Goal: Information Seeking & Learning: Learn about a topic

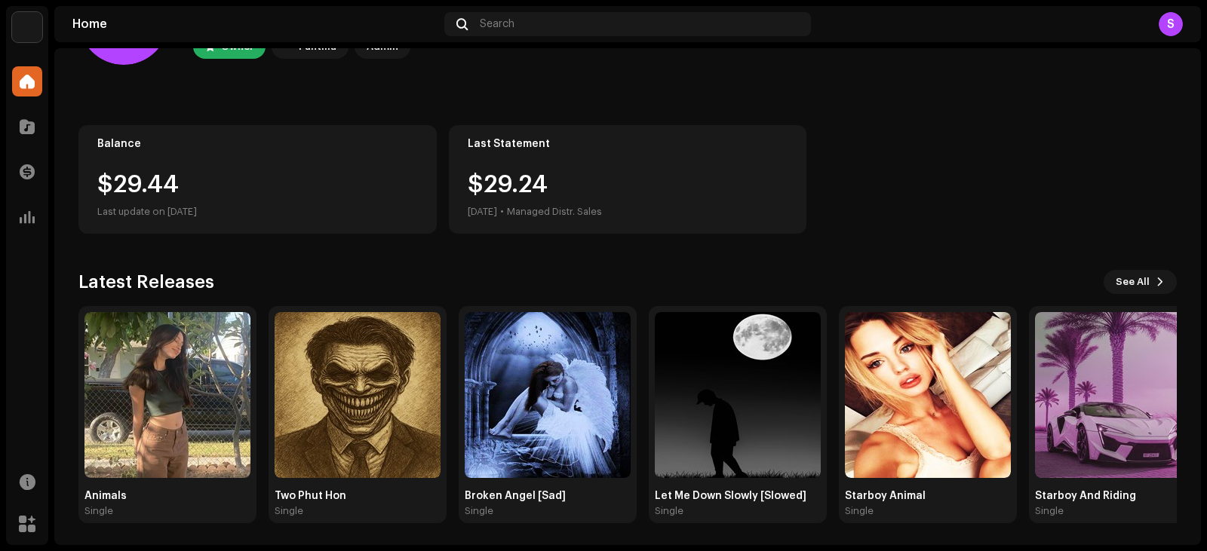
scroll to position [100, 0]
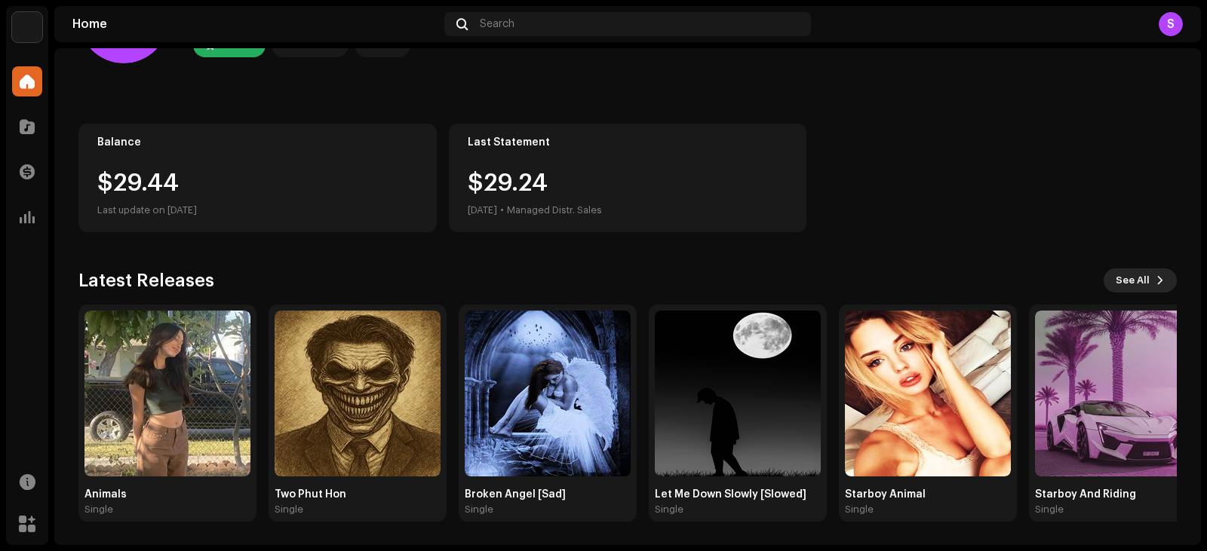
click at [1132, 288] on span "See All" at bounding box center [1133, 281] width 34 height 30
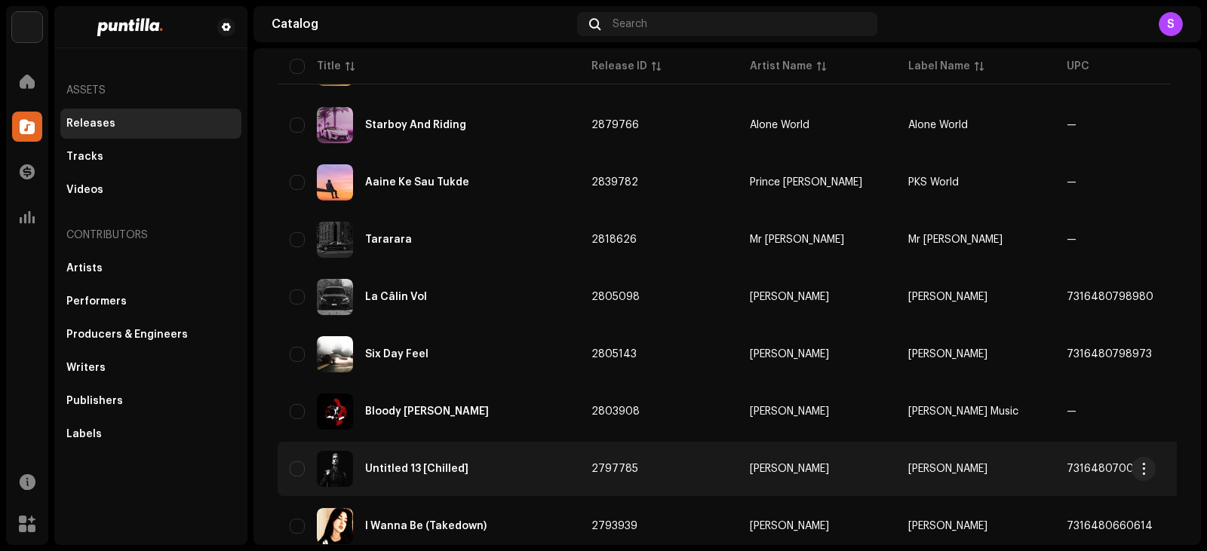
scroll to position [502, 0]
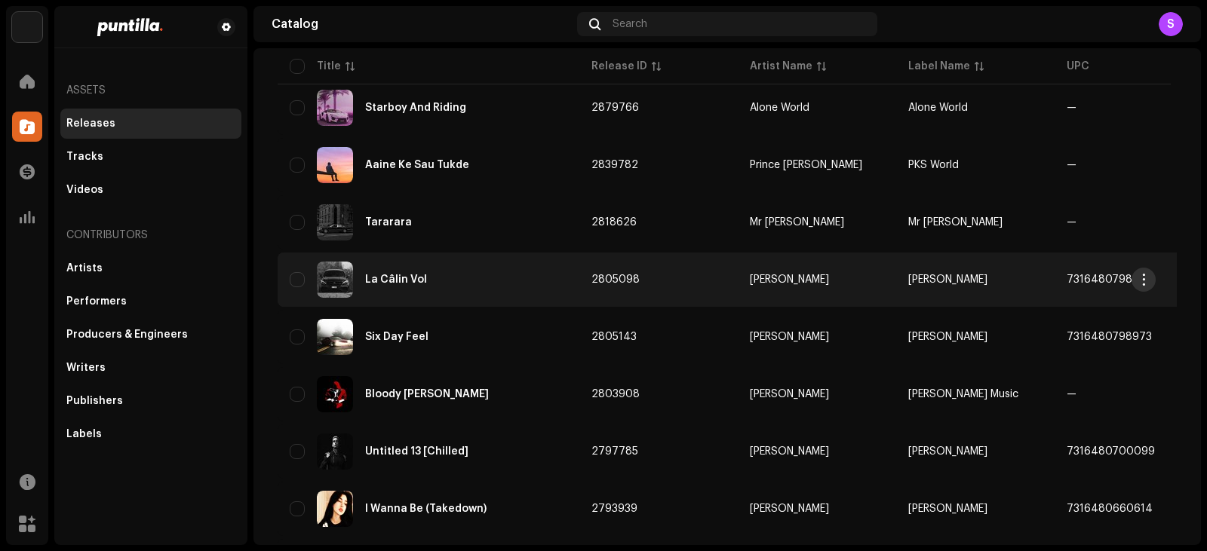
click at [1151, 273] on button "button" at bounding box center [1144, 280] width 24 height 24
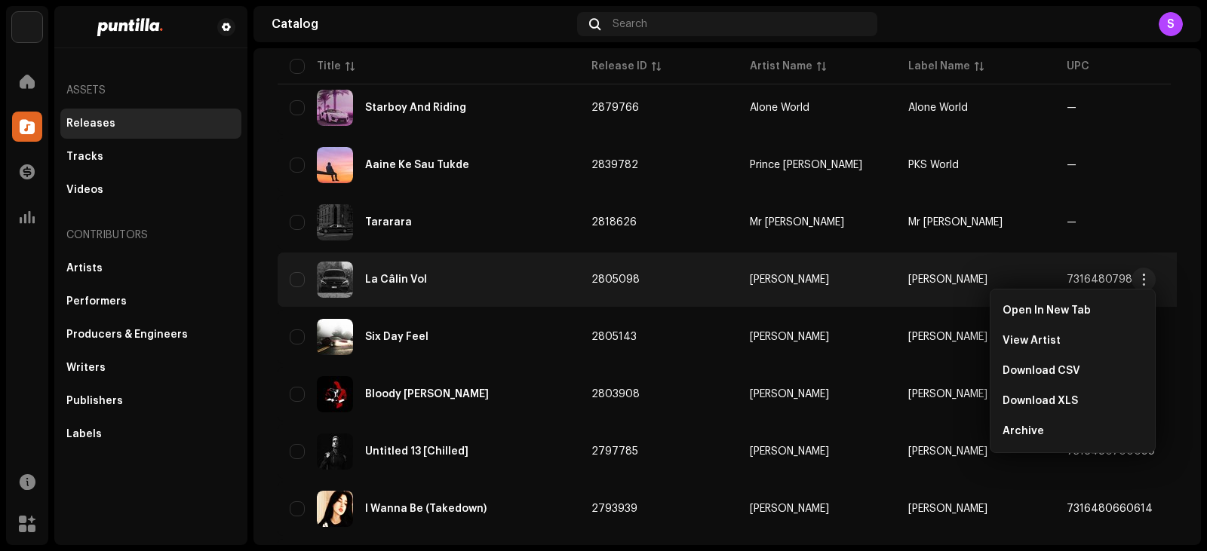
click at [640, 269] on td "2805098" at bounding box center [658, 280] width 158 height 54
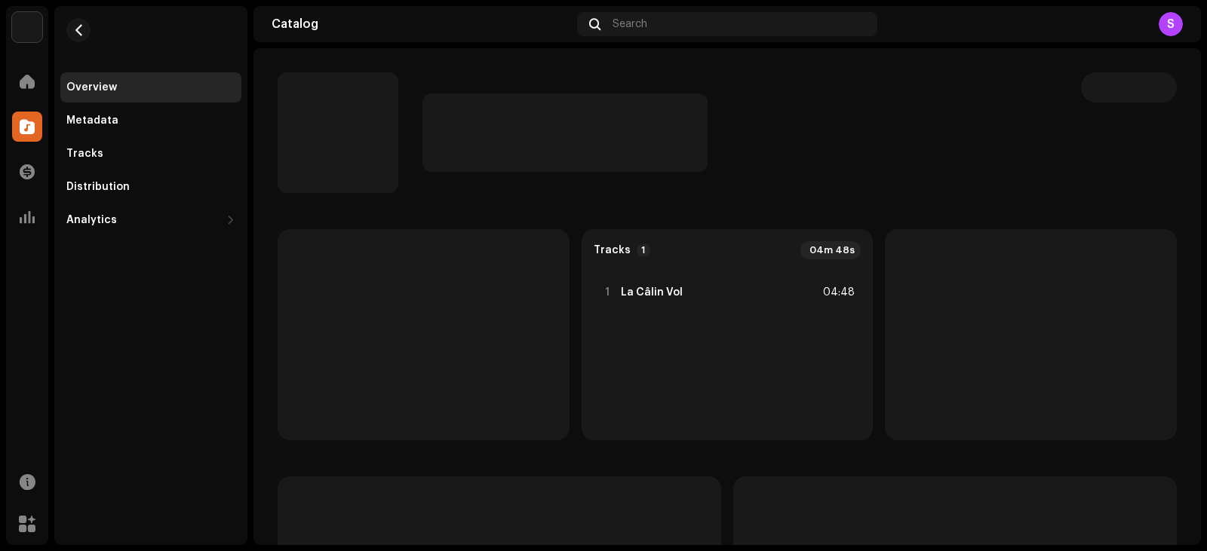
click at [1200, 178] on div "Tracks 1 04m 48s 1 La Câlin Vol 04:48" at bounding box center [727, 296] width 948 height 497
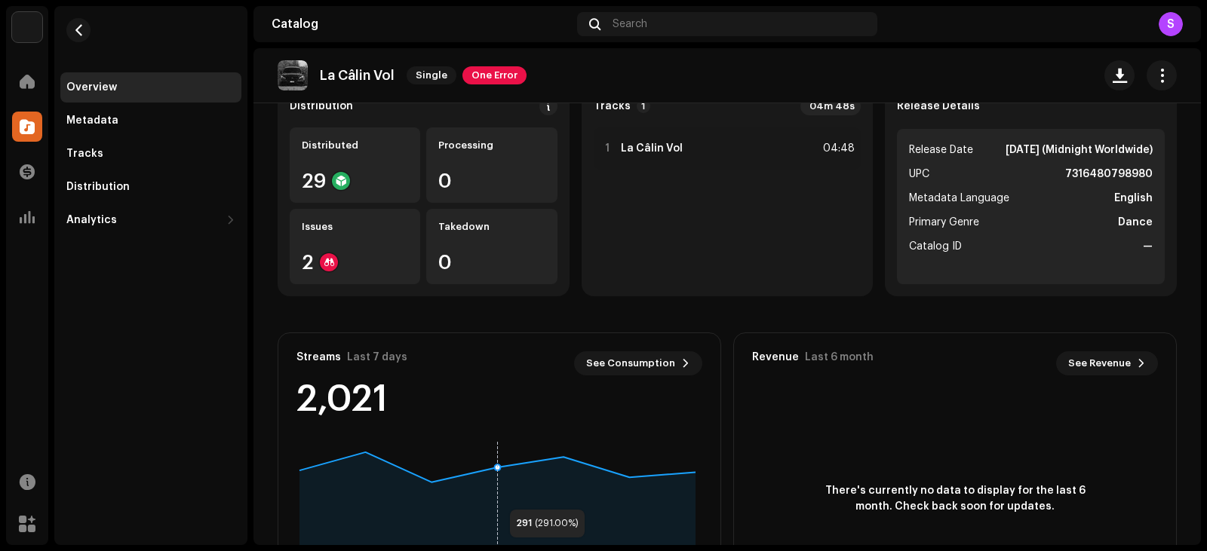
scroll to position [194, 0]
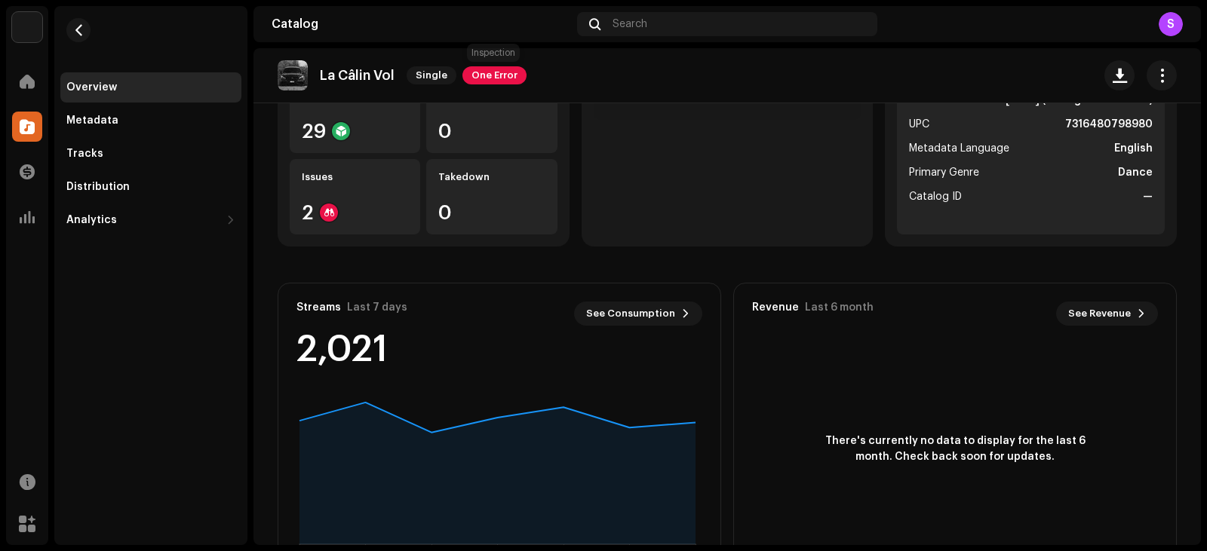
click at [508, 73] on span "One Error" at bounding box center [494, 75] width 64 height 18
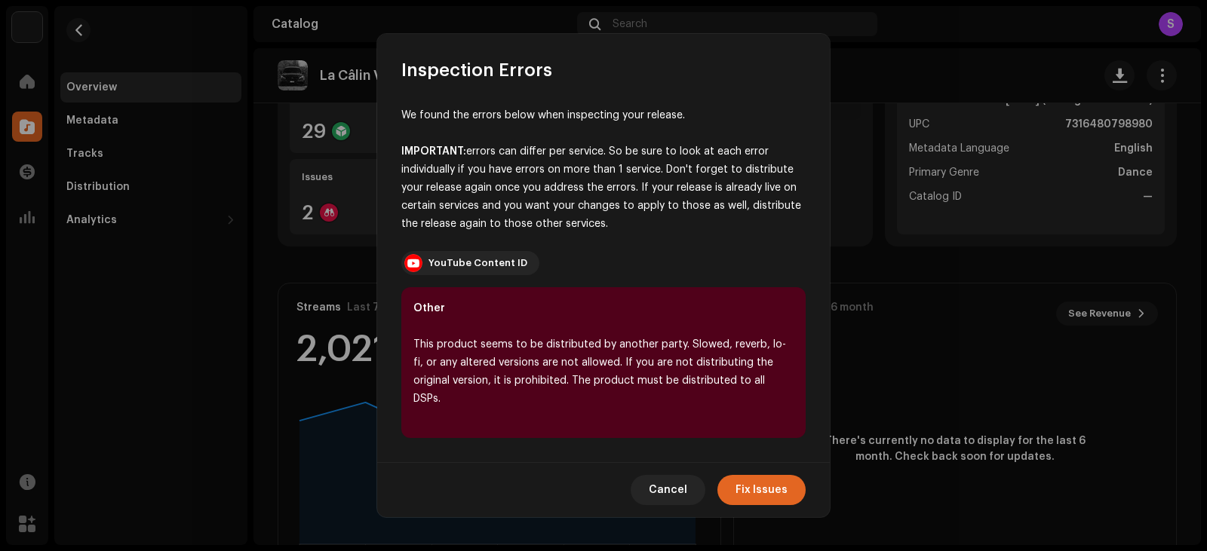
click at [637, 372] on div "This product seems to be distributed by another party. Slowed, reverb, lo-fi, o…" at bounding box center [603, 372] width 380 height 72
click at [735, 398] on div "This product seems to be distributed by another party. Slowed, reverb, lo-fi, o…" at bounding box center [603, 372] width 380 height 72
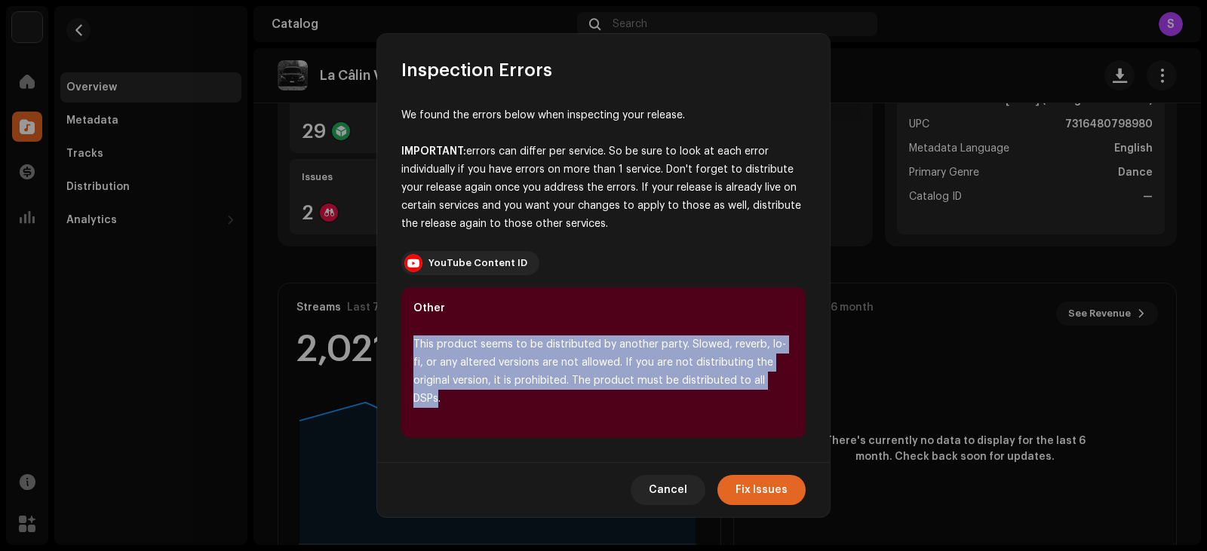
drag, startPoint x: 744, startPoint y: 389, endPoint x: 380, endPoint y: 356, distance: 365.1
click at [380, 356] on div "We found the errors below when inspecting your release. IMPORTANT: errors can d…" at bounding box center [603, 272] width 453 height 380
click at [698, 379] on div "This product seems to be distributed by another party. Slowed, reverb, lo-fi, o…" at bounding box center [603, 372] width 380 height 72
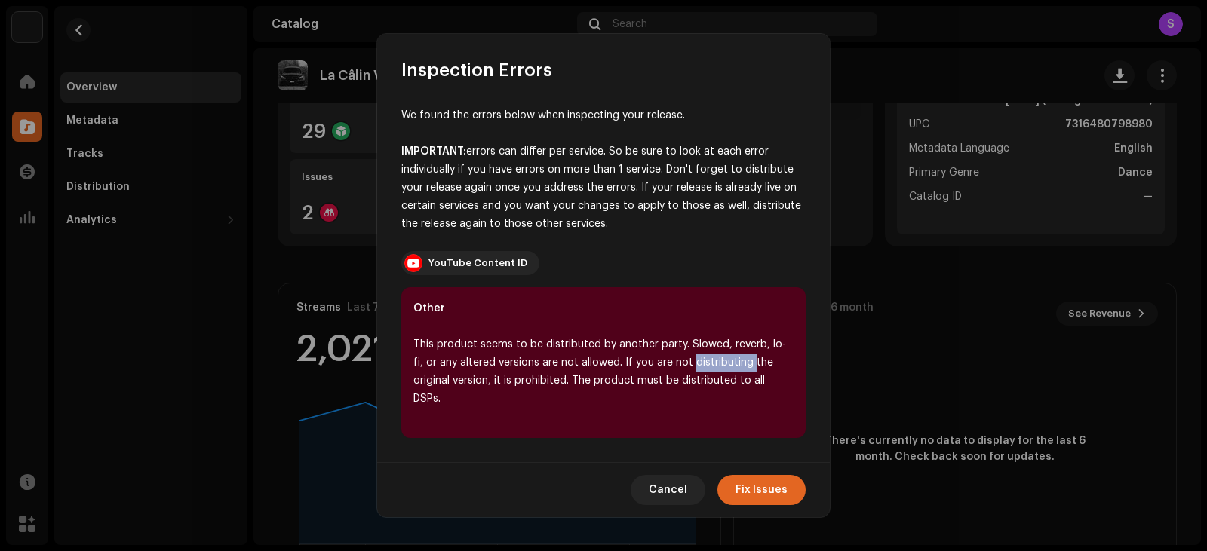
click at [698, 379] on div "This product seems to be distributed by another party. Slowed, reverb, lo-fi, o…" at bounding box center [603, 372] width 380 height 72
click at [583, 383] on div "This product seems to be distributed by another party. Slowed, reverb, lo-fi, o…" at bounding box center [603, 372] width 380 height 72
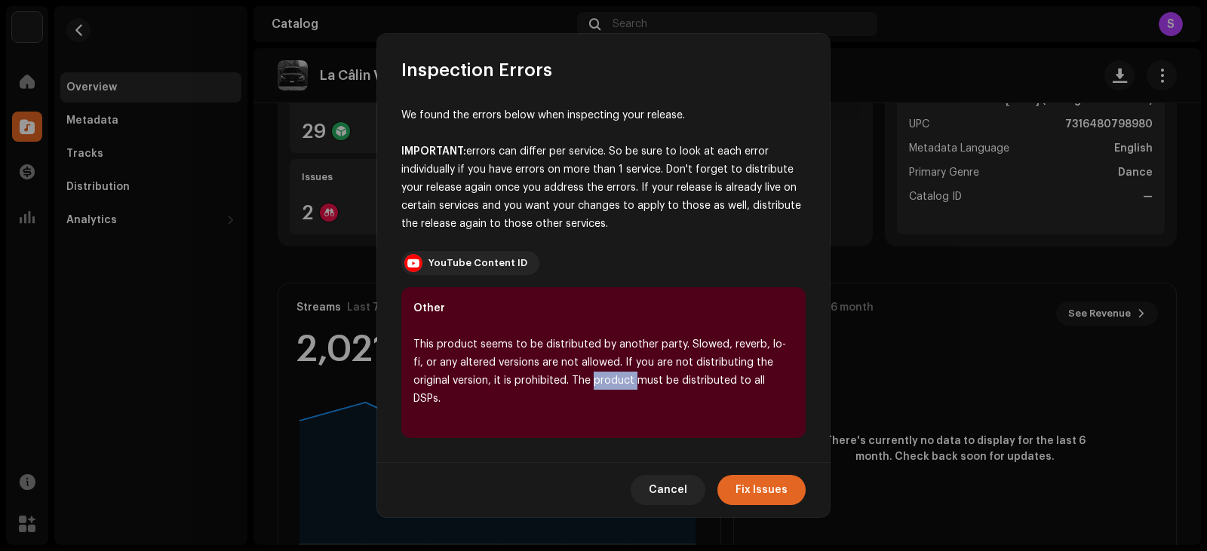
click at [581, 382] on div "This product seems to be distributed by another party. Slowed, reverb, lo-fi, o…" at bounding box center [603, 372] width 380 height 72
click at [589, 368] on div "This product seems to be distributed by another party. Slowed, reverb, lo-fi, o…" at bounding box center [603, 372] width 380 height 72
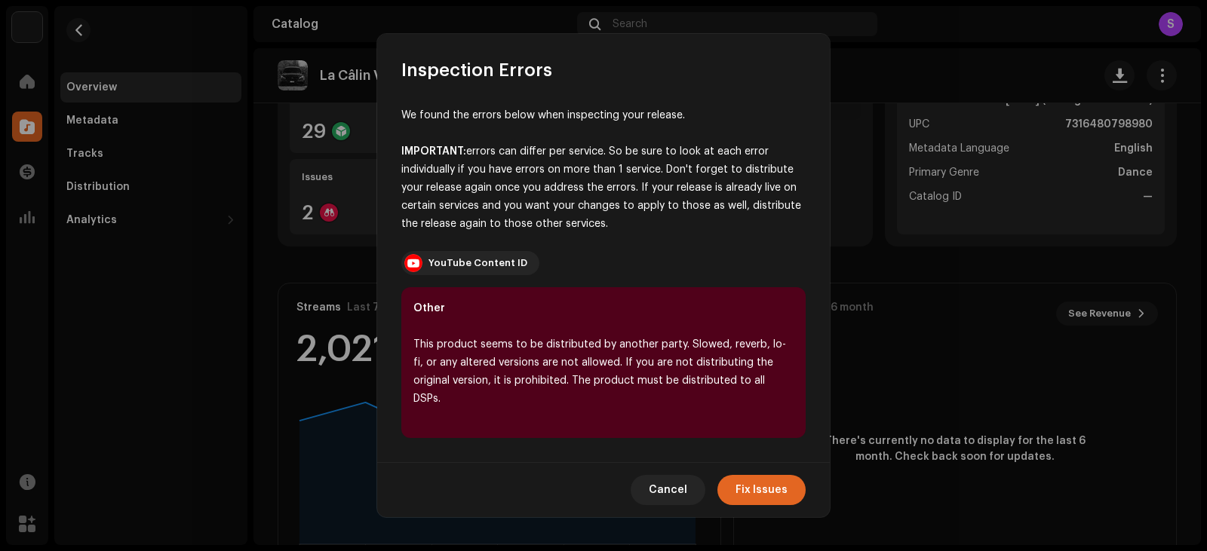
click at [589, 368] on div "This product seems to be distributed by another party. Slowed, reverb, lo-fi, o…" at bounding box center [603, 372] width 380 height 72
click at [591, 370] on div "This product seems to be distributed by another party. Slowed, reverb, lo-fi, o…" at bounding box center [603, 372] width 380 height 72
click at [680, 476] on span "Cancel" at bounding box center [668, 490] width 38 height 30
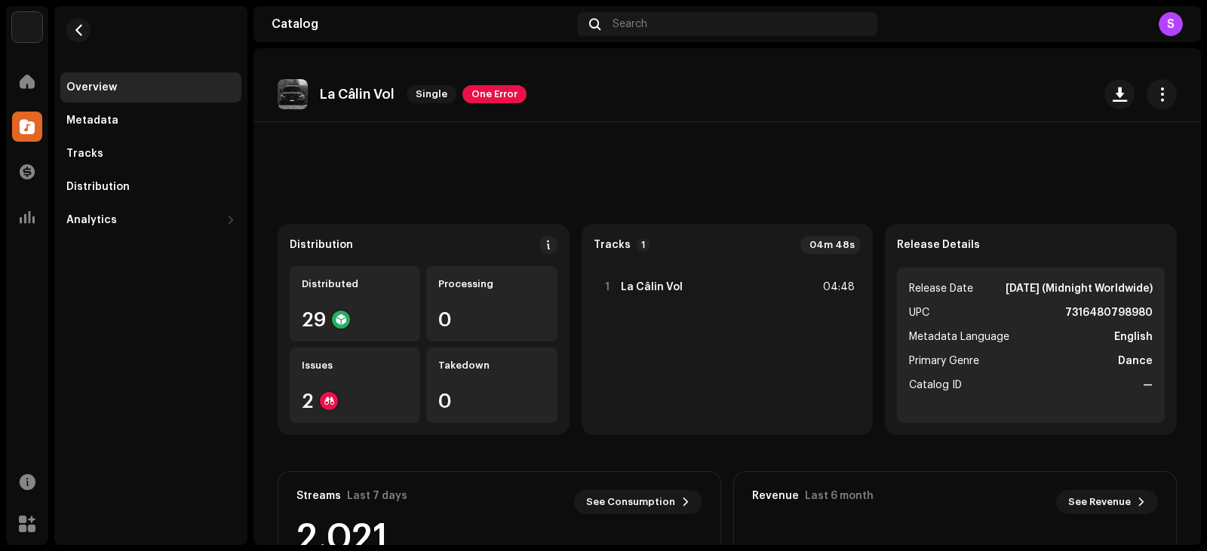
scroll to position [0, 0]
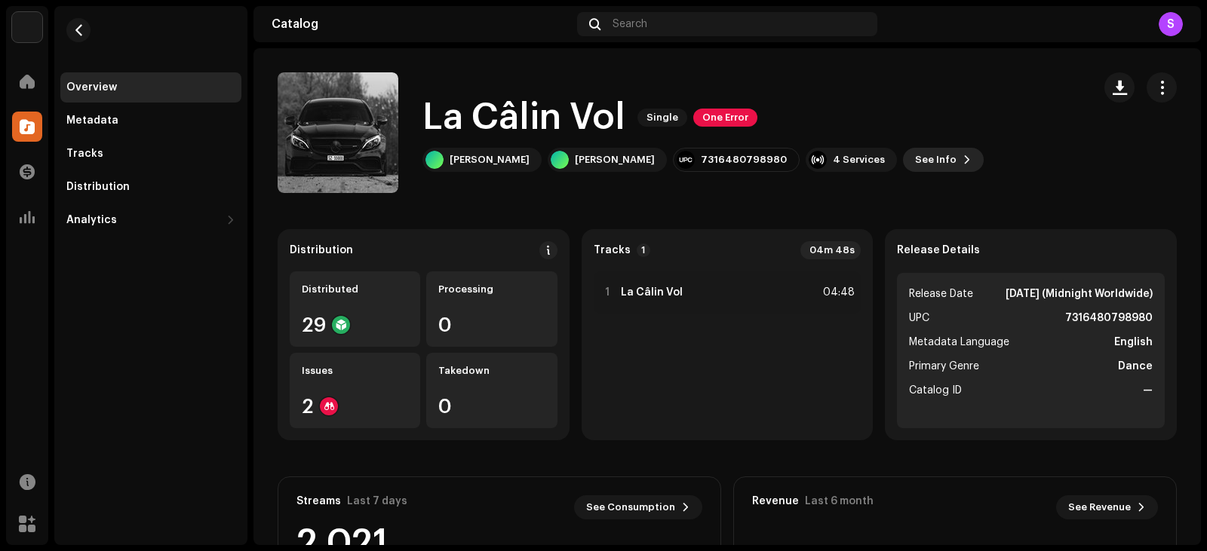
click at [915, 155] on span "See Info" at bounding box center [935, 160] width 41 height 30
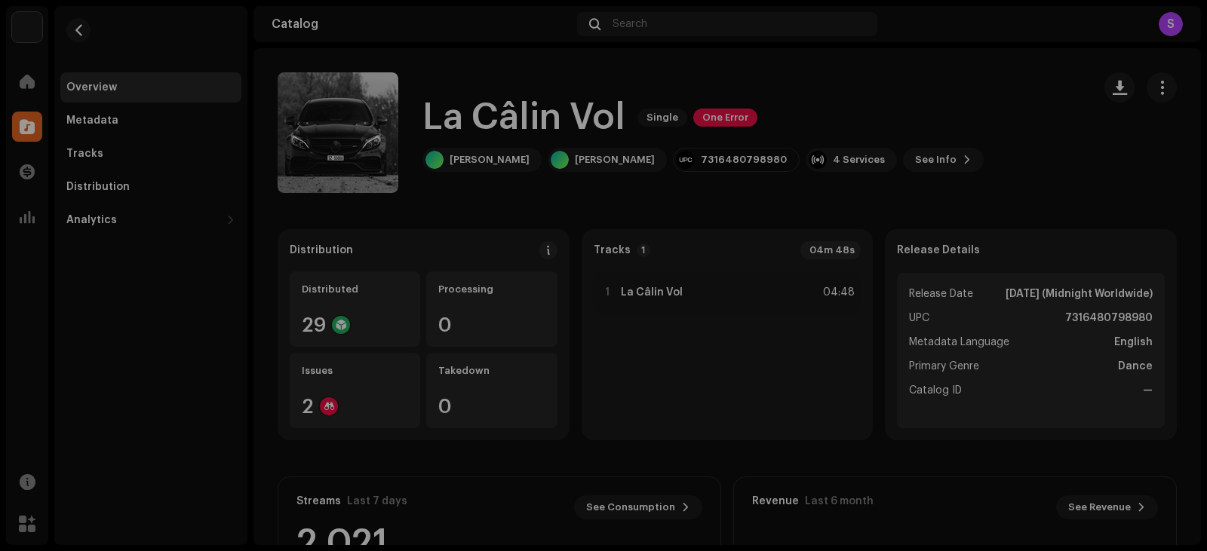
click at [966, 129] on div "La Câlin Vol 2805098 Metadata Distribution Metadata Language English Release T…" at bounding box center [603, 275] width 1207 height 551
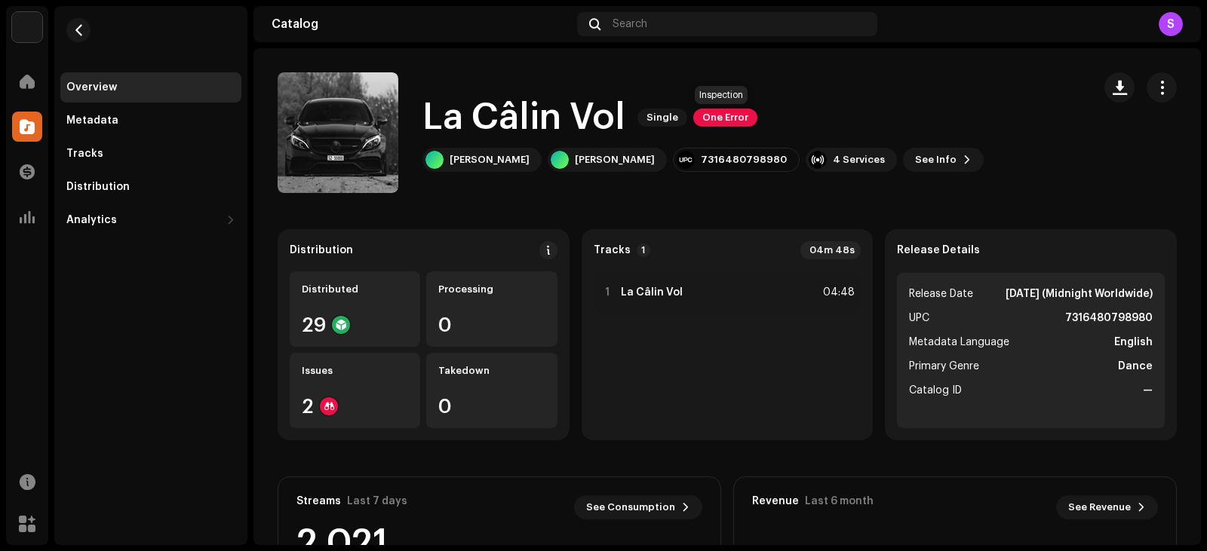
click at [724, 122] on span "One Error" at bounding box center [725, 118] width 64 height 18
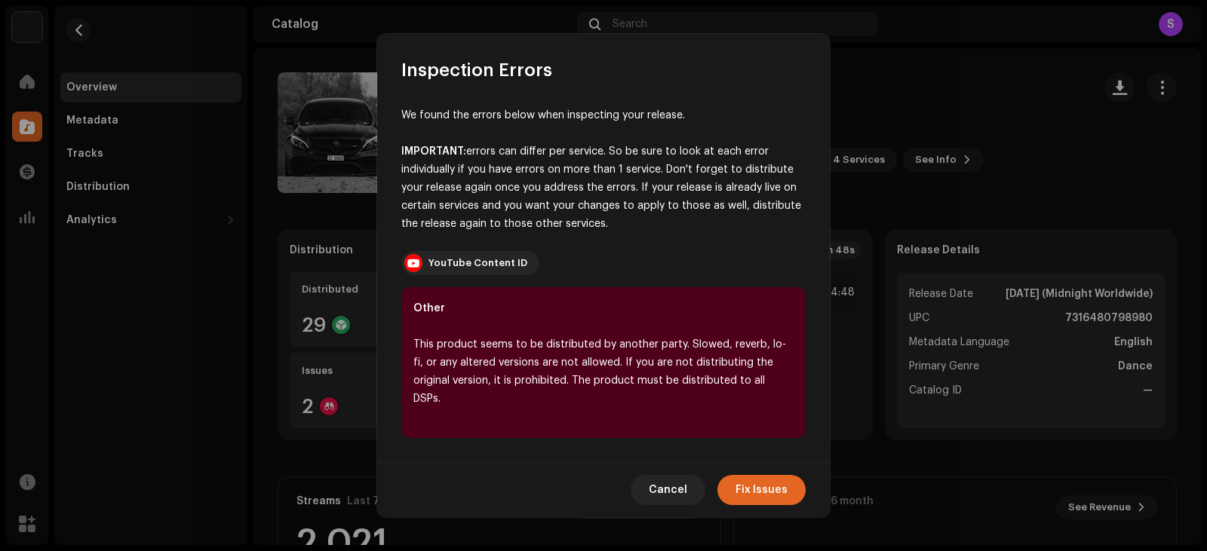
click at [536, 192] on div "IMPORTANT: errors can differ per service. So be sure to look at each error indi…" at bounding box center [603, 188] width 404 height 91
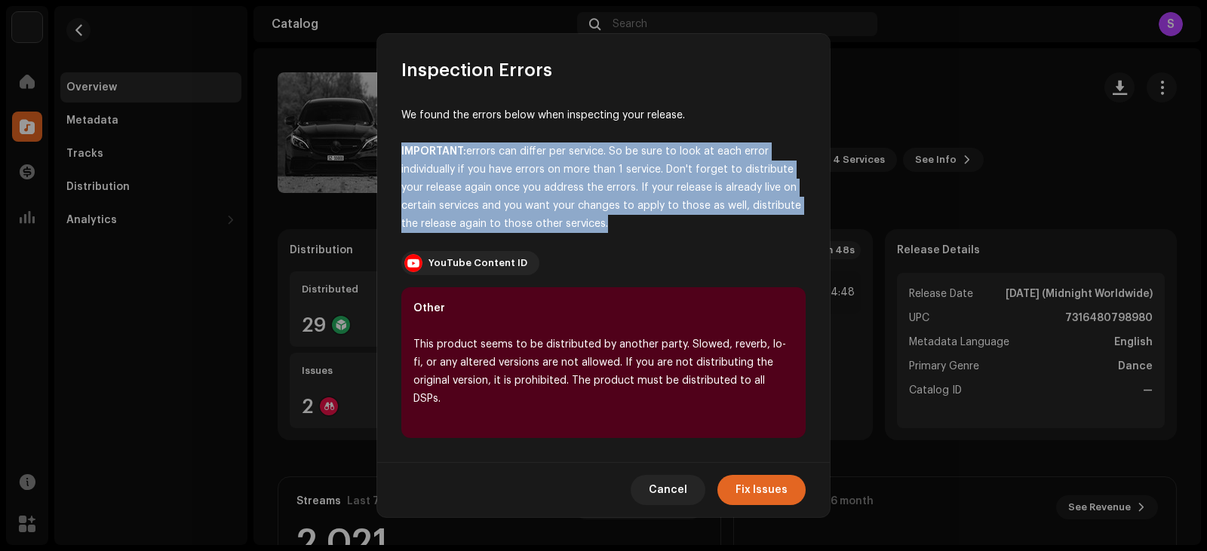
click at [538, 192] on div "IMPORTANT: errors can differ per service. So be sure to look at each error indi…" at bounding box center [603, 188] width 404 height 91
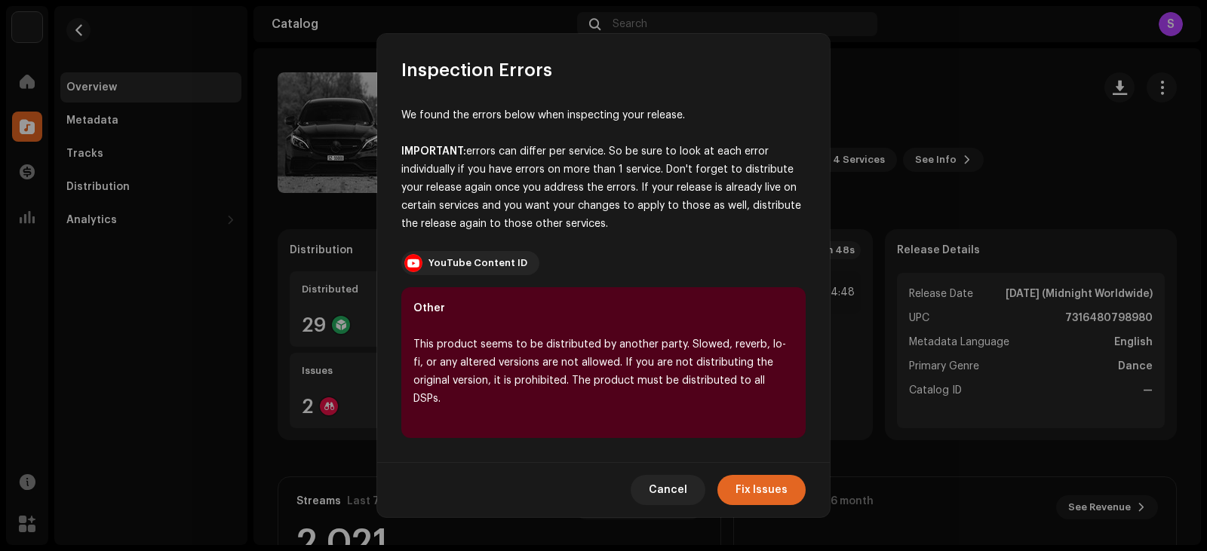
click at [612, 204] on div "IMPORTANT: errors can differ per service. So be sure to look at each error indi…" at bounding box center [603, 188] width 404 height 91
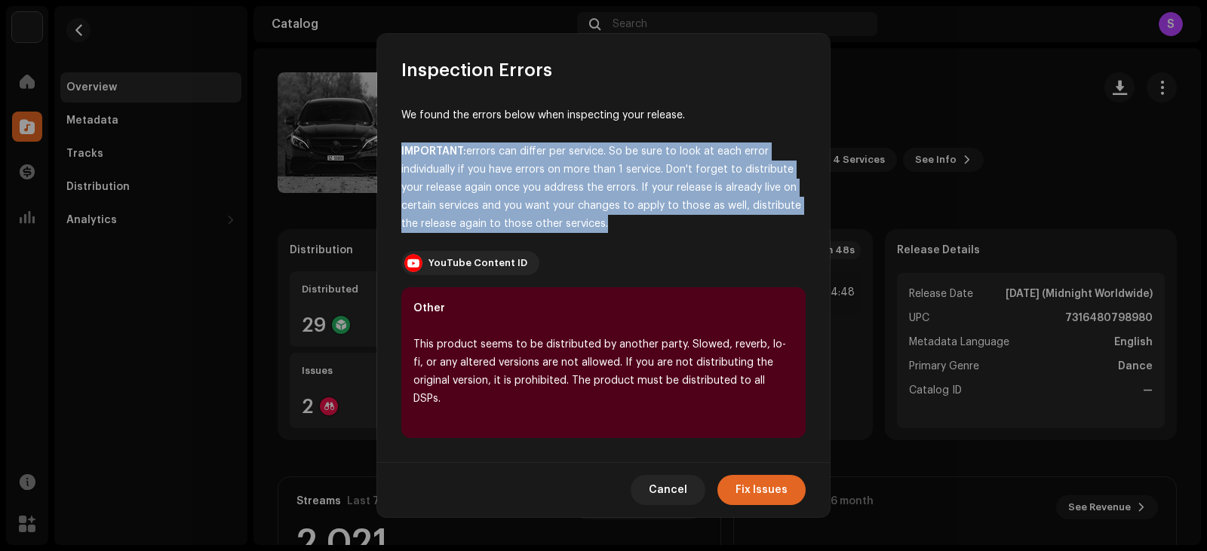
click at [612, 204] on div "IMPORTANT: errors can differ per service. So be sure to look at each error indi…" at bounding box center [603, 188] width 404 height 91
click at [438, 187] on div "IMPORTANT: errors can differ per service. So be sure to look at each error indi…" at bounding box center [603, 188] width 404 height 91
click at [463, 156] on div "IMPORTANT: errors can differ per service. So be sure to look at each error indi…" at bounding box center [603, 188] width 404 height 91
drag, startPoint x: 464, startPoint y: 158, endPoint x: 474, endPoint y: 164, distance: 11.1
click at [463, 158] on div "IMPORTANT: errors can differ per service. So be sure to look at each error indi…" at bounding box center [603, 188] width 404 height 91
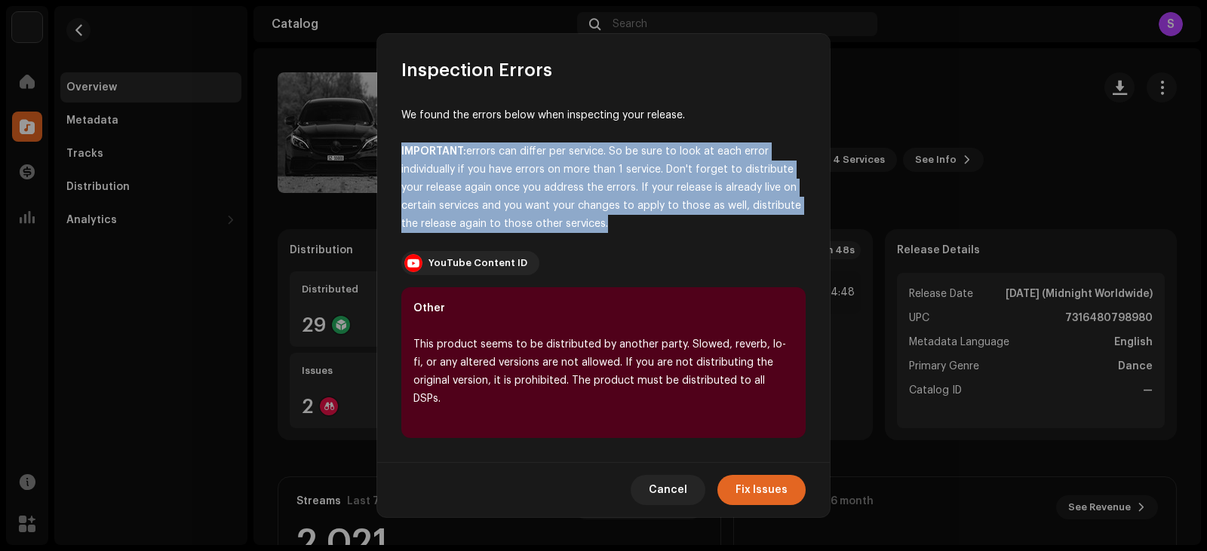
click at [489, 204] on div "IMPORTANT: errors can differ per service. So be sure to look at each error indi…" at bounding box center [603, 188] width 404 height 91
drag, startPoint x: 595, startPoint y: 234, endPoint x: 471, endPoint y: 160, distance: 144.8
click at [467, 160] on div "IMPORTANT: errors can differ per service. So be sure to look at each error indi…" at bounding box center [603, 188] width 404 height 91
click at [561, 213] on div "IMPORTANT: errors can differ per service. So be sure to look at each error indi…" at bounding box center [603, 188] width 404 height 91
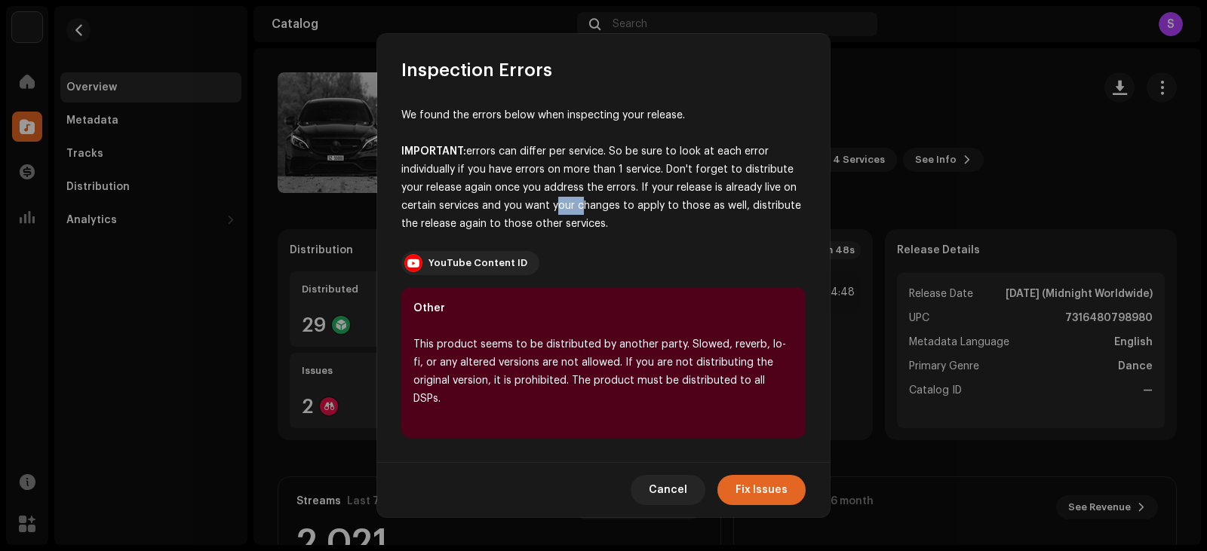
click at [561, 213] on div "IMPORTANT: errors can differ per service. So be sure to look at each error indi…" at bounding box center [603, 188] width 404 height 91
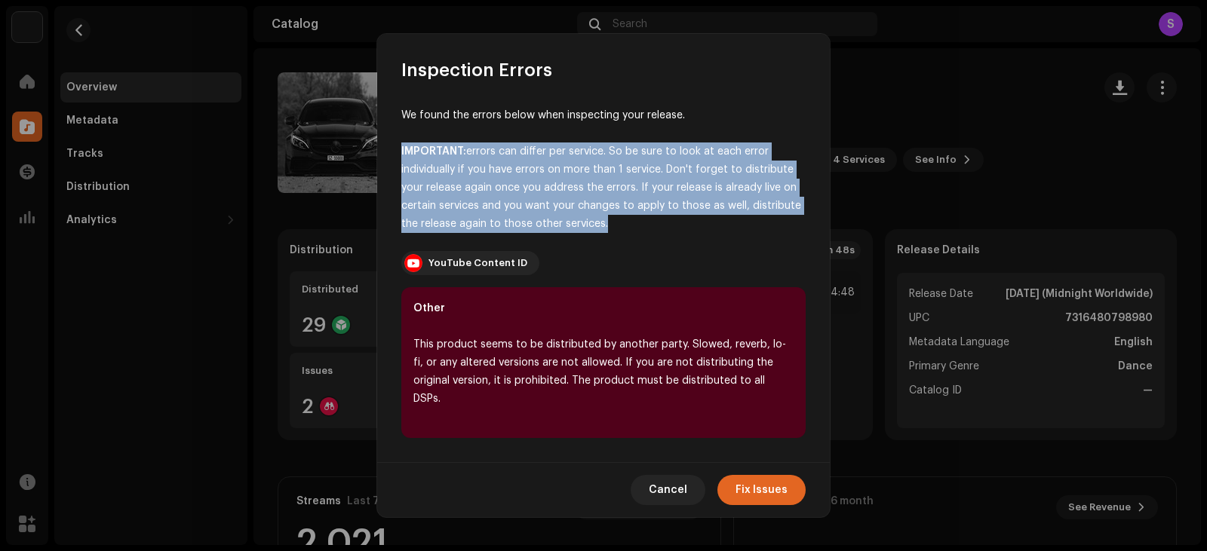
click at [561, 213] on div "IMPORTANT: errors can differ per service. So be sure to look at each error indi…" at bounding box center [603, 188] width 404 height 91
click at [558, 214] on div "IMPORTANT: errors can differ per service. So be sure to look at each error indi…" at bounding box center [603, 188] width 404 height 91
click at [601, 233] on div "IMPORTANT: errors can differ per service. So be sure to look at each error indi…" at bounding box center [603, 188] width 404 height 91
drag, startPoint x: 608, startPoint y: 234, endPoint x: 395, endPoint y: 156, distance: 227.2
click at [395, 156] on div "We found the errors below when inspecting your release. IMPORTANT: errors can d…" at bounding box center [603, 272] width 453 height 380
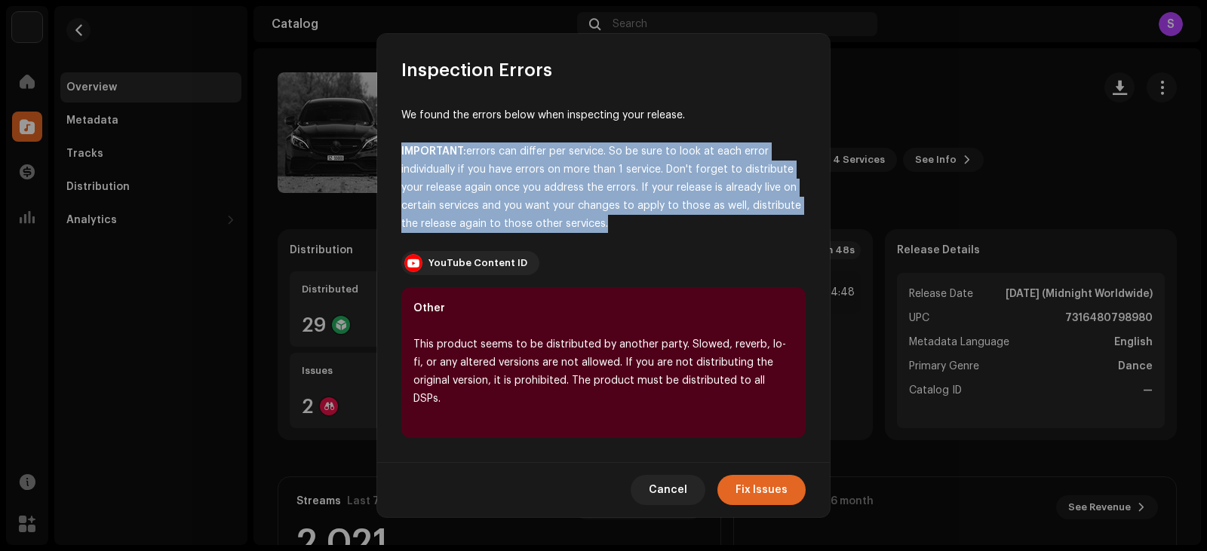
click at [523, 201] on div "IMPORTANT: errors can differ per service. So be sure to look at each error indi…" at bounding box center [603, 188] width 404 height 91
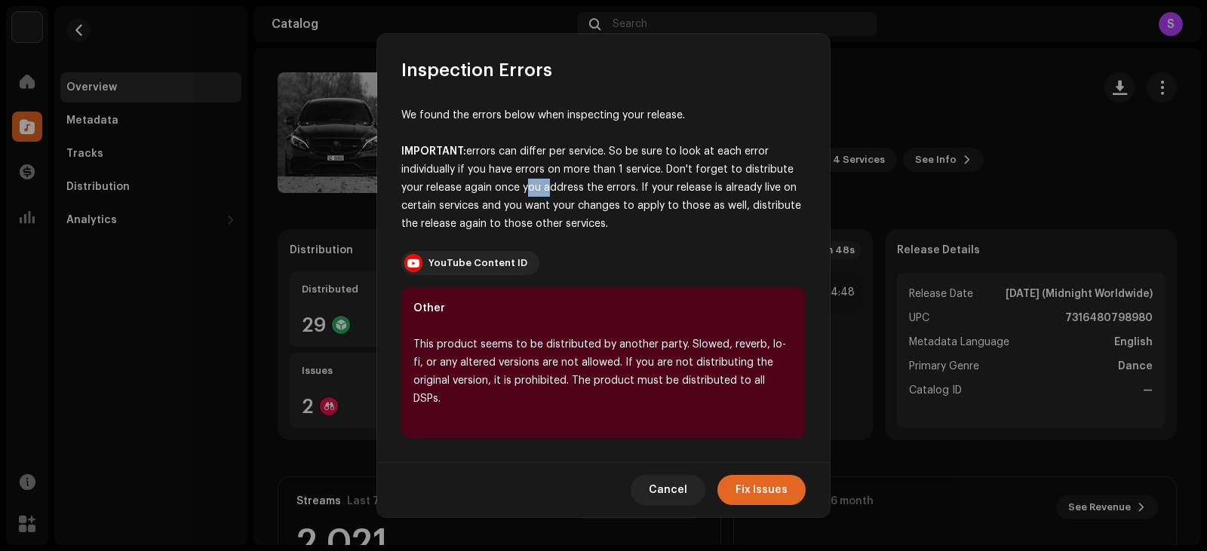
click at [523, 201] on div "IMPORTANT: errors can differ per service. So be sure to look at each error indi…" at bounding box center [603, 188] width 404 height 91
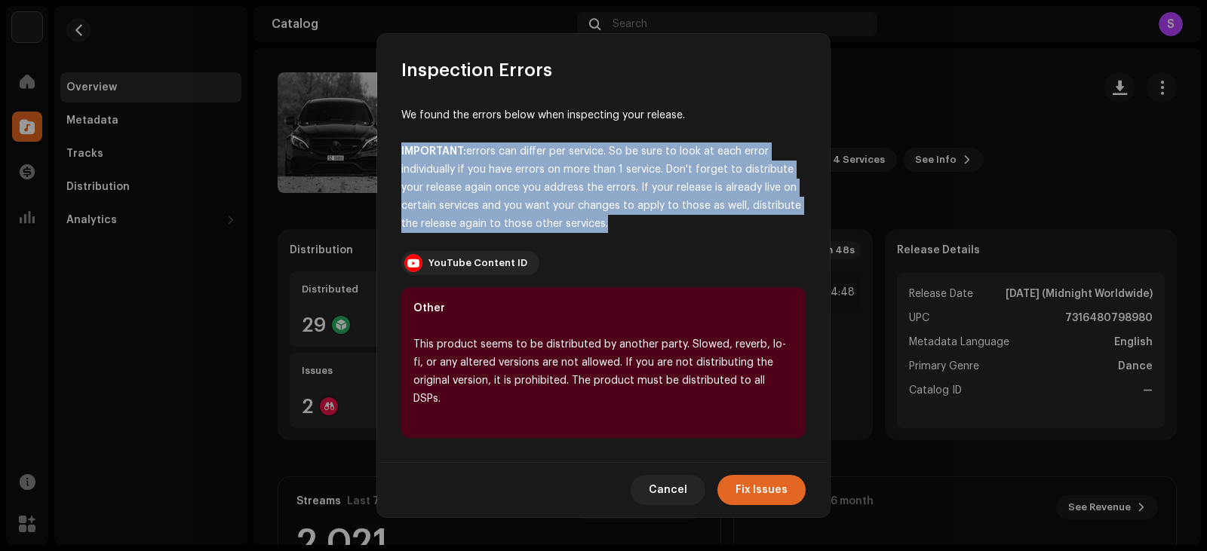
click at [523, 201] on div "IMPORTANT: errors can differ per service. So be sure to look at each error indi…" at bounding box center [603, 188] width 404 height 91
click at [601, 233] on div "IMPORTANT: errors can differ per service. So be sure to look at each error indi…" at bounding box center [603, 188] width 404 height 91
drag, startPoint x: 610, startPoint y: 238, endPoint x: 389, endPoint y: 147, distance: 239.6
click at [389, 147] on div "We found the errors below when inspecting your release. IMPORTANT: errors can d…" at bounding box center [603, 272] width 453 height 380
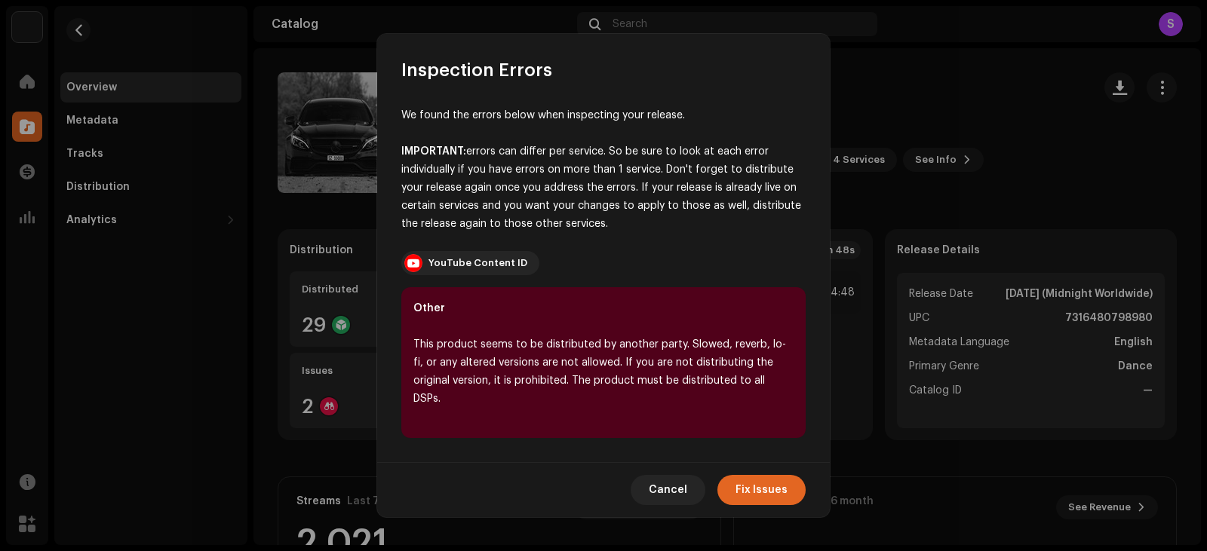
click at [617, 118] on div "We found the errors below when inspecting your release." at bounding box center [603, 115] width 404 height 18
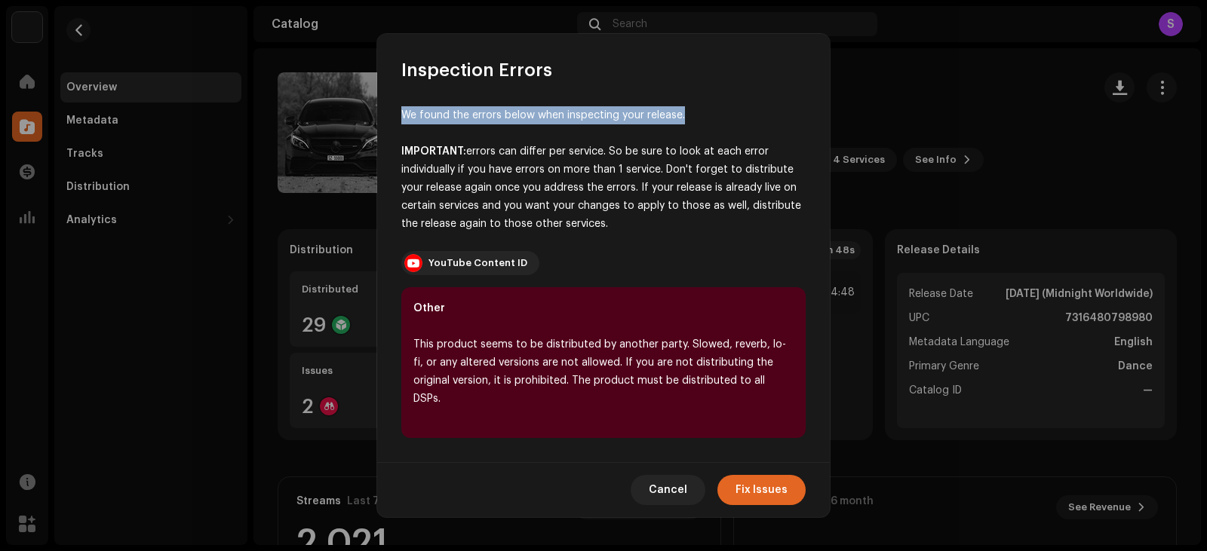
click at [617, 118] on div "We found the errors below when inspecting your release." at bounding box center [603, 115] width 404 height 18
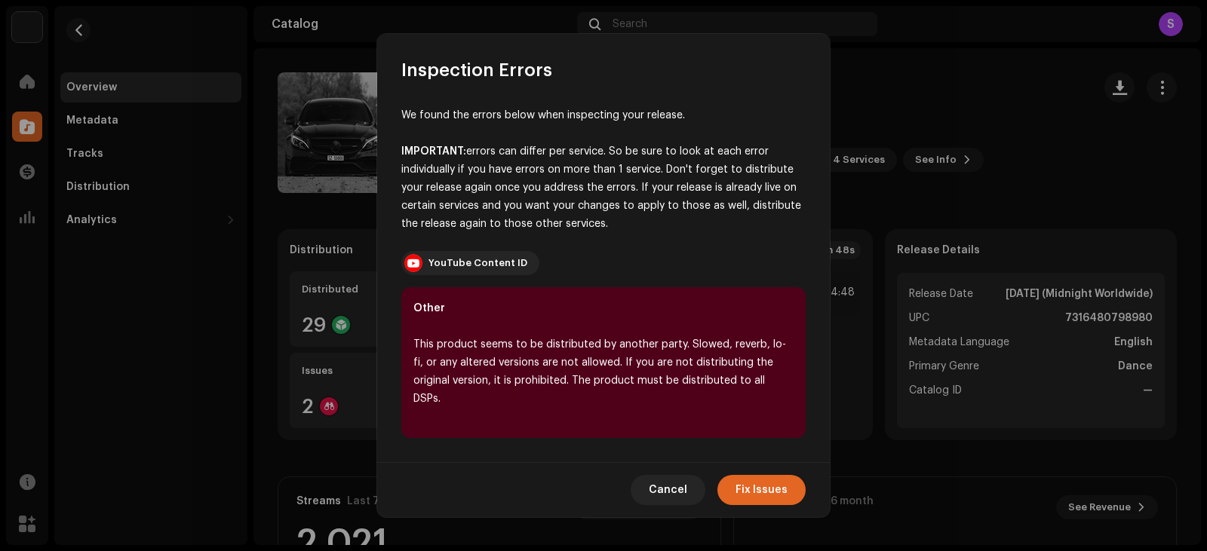
click at [547, 197] on div "IMPORTANT: errors can differ per service. So be sure to look at each error indi…" at bounding box center [603, 188] width 404 height 91
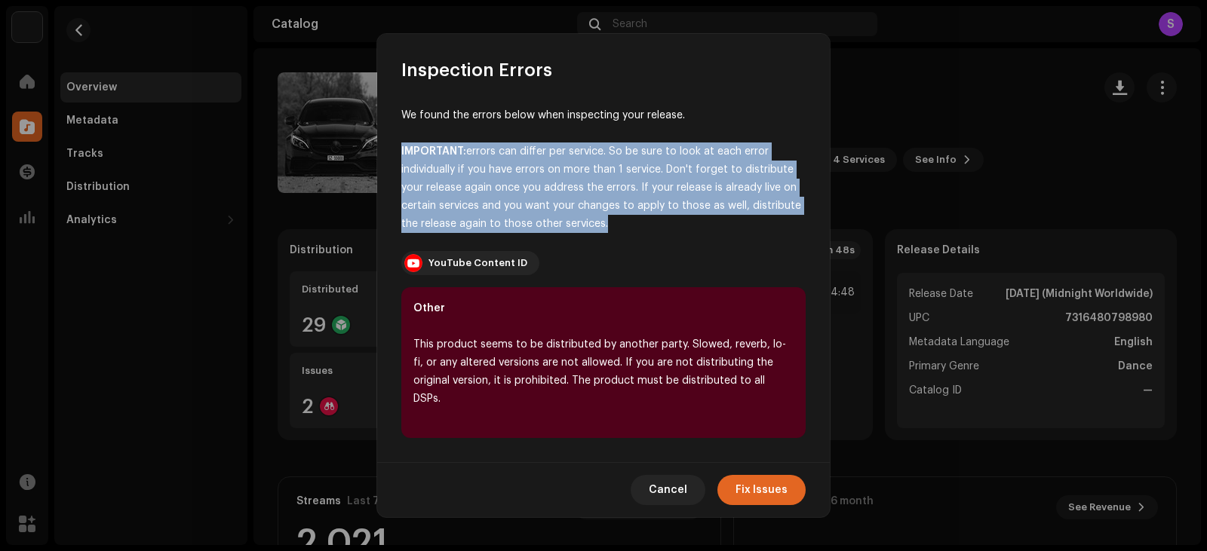
click at [546, 197] on div "IMPORTANT: errors can differ per service. So be sure to look at each error indi…" at bounding box center [603, 188] width 404 height 91
click at [599, 233] on div "IMPORTANT: errors can differ per service. So be sure to look at each error indi…" at bounding box center [603, 188] width 404 height 91
drag, startPoint x: 607, startPoint y: 238, endPoint x: 396, endPoint y: 128, distance: 238.2
click at [396, 128] on div "We found the errors below when inspecting your release. IMPORTANT: errors can d…" at bounding box center [603, 272] width 453 height 380
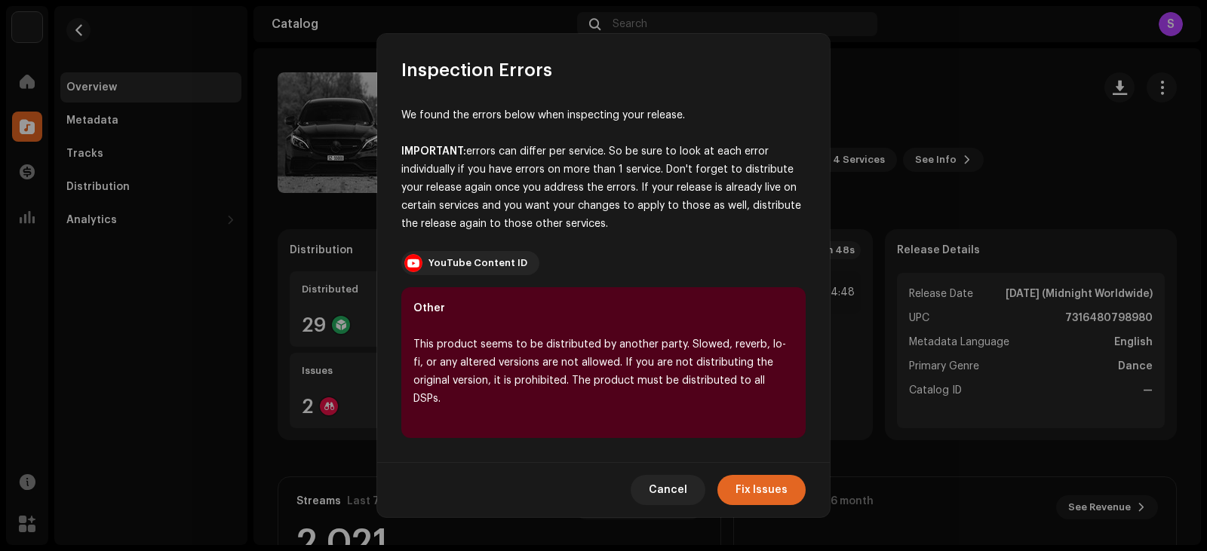
click at [671, 379] on div "This product seems to be distributed by another party. Slowed, reverb, lo-fi, o…" at bounding box center [603, 372] width 380 height 72
click at [674, 382] on div "This product seems to be distributed by another party. Slowed, reverb, lo-fi, o…" at bounding box center [603, 372] width 380 height 72
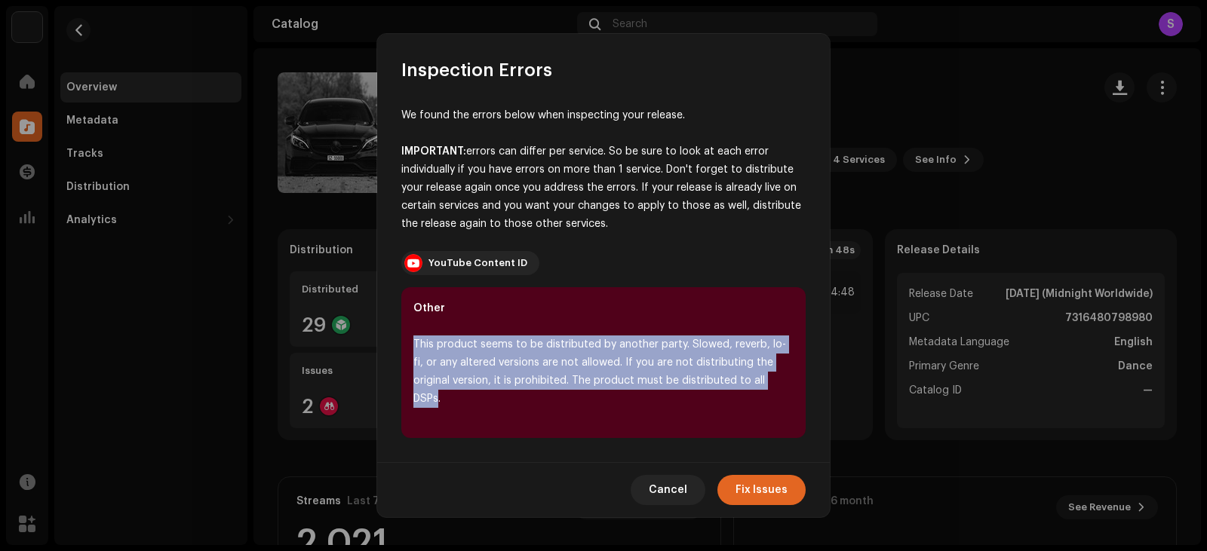
drag, startPoint x: 742, startPoint y: 391, endPoint x: 404, endPoint y: 358, distance: 339.5
click at [404, 358] on div "Other This product seems to be distributed by another party. Slowed, reverb, lo…" at bounding box center [603, 362] width 404 height 151
click at [672, 483] on span "Cancel" at bounding box center [668, 490] width 38 height 30
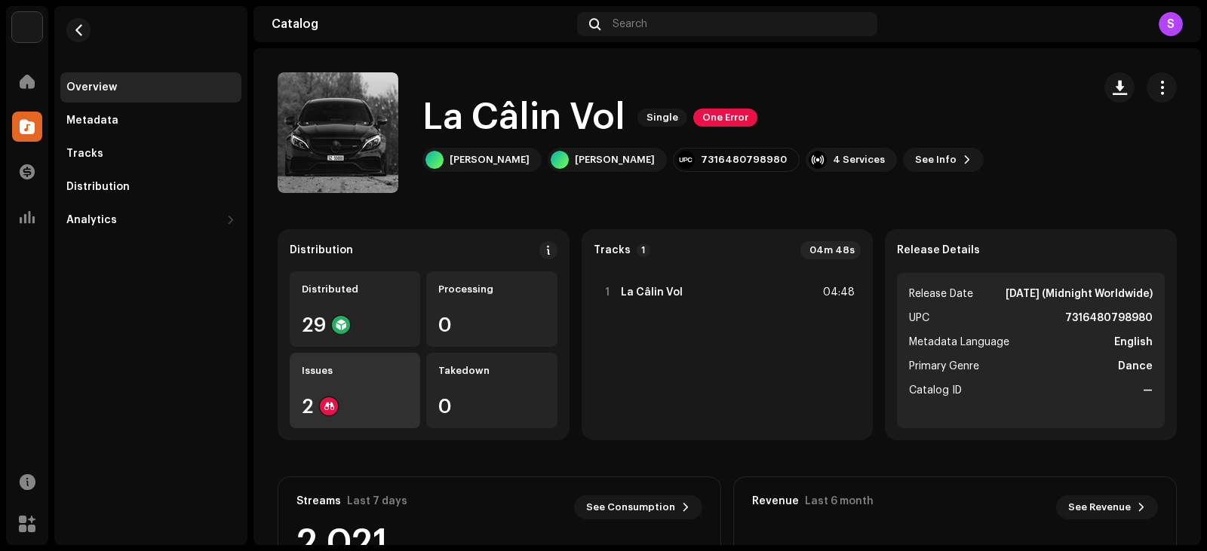
click at [367, 405] on div "2" at bounding box center [355, 407] width 106 height 20
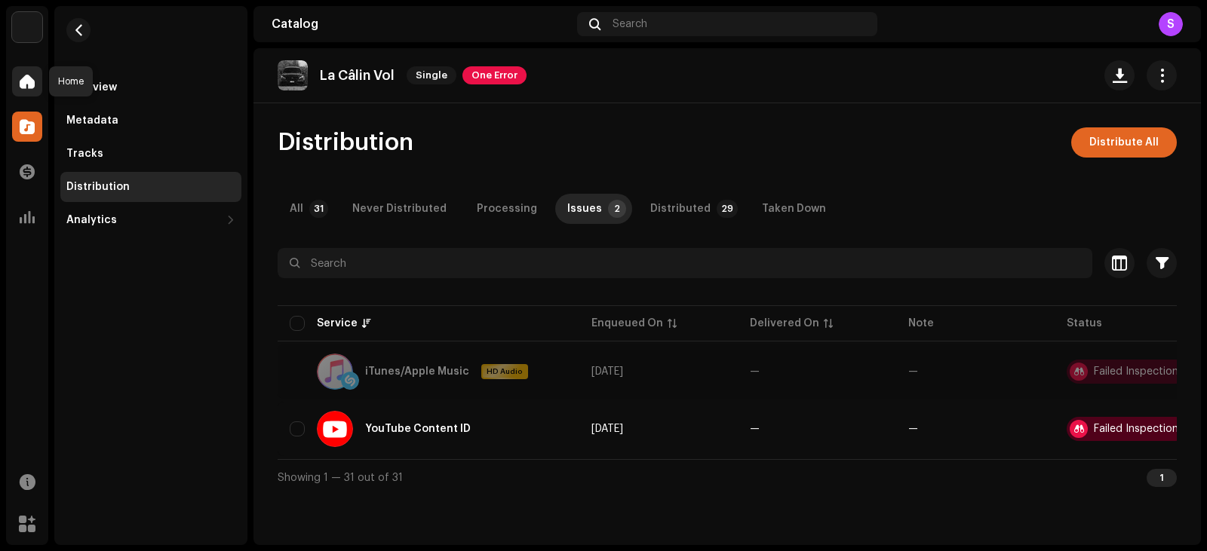
click at [26, 77] on span at bounding box center [27, 81] width 15 height 12
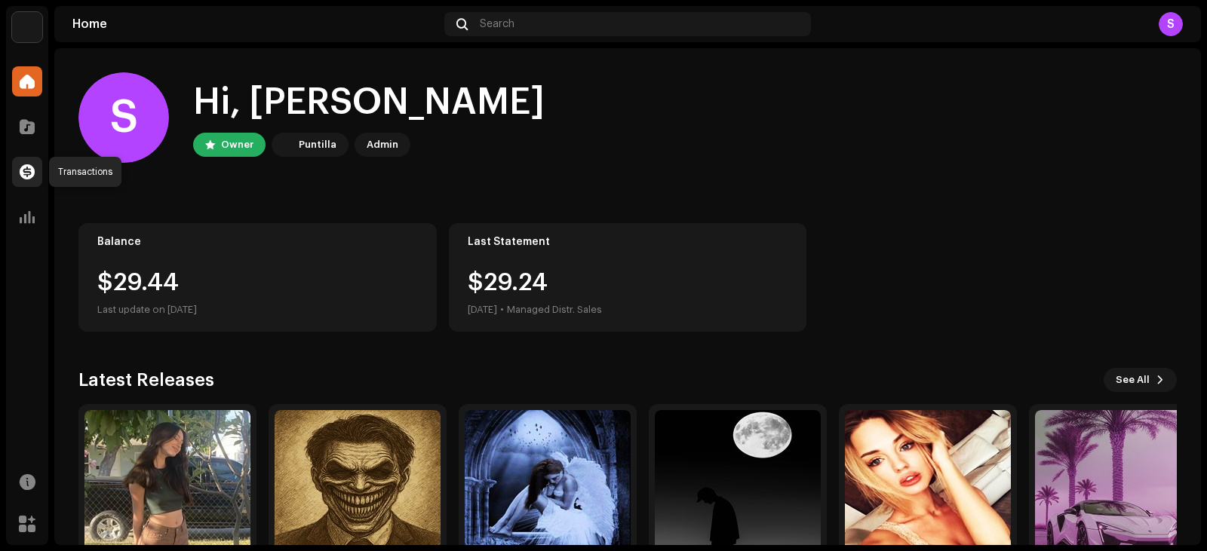
click at [21, 167] on span at bounding box center [27, 172] width 15 height 12
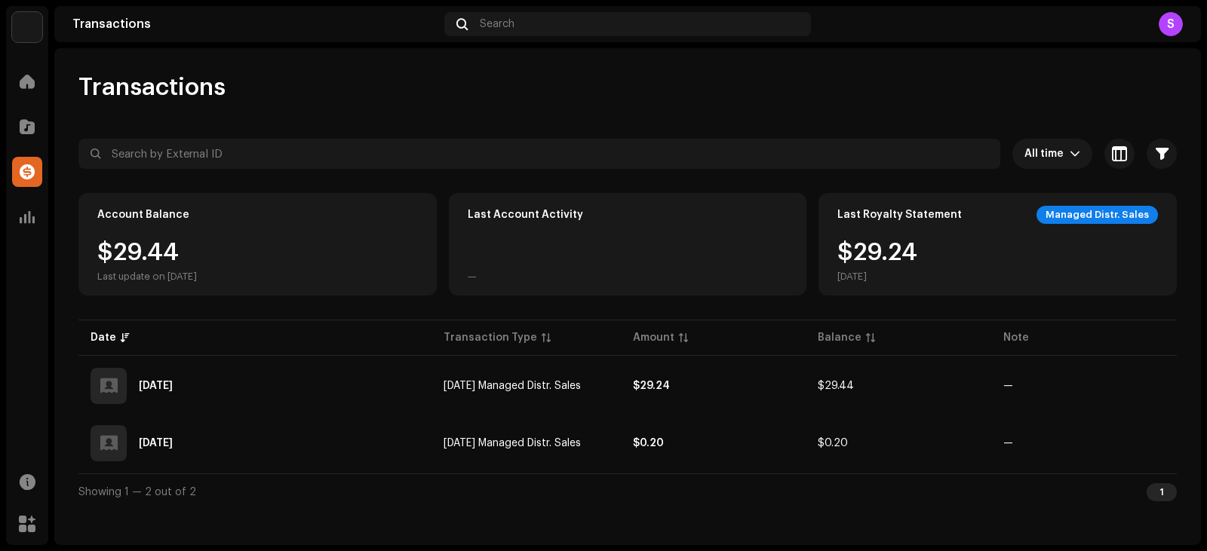
click at [327, 520] on div "Transactions All time Selected 0 Select all Options Filters Types Statements Pa…" at bounding box center [627, 296] width 1147 height 497
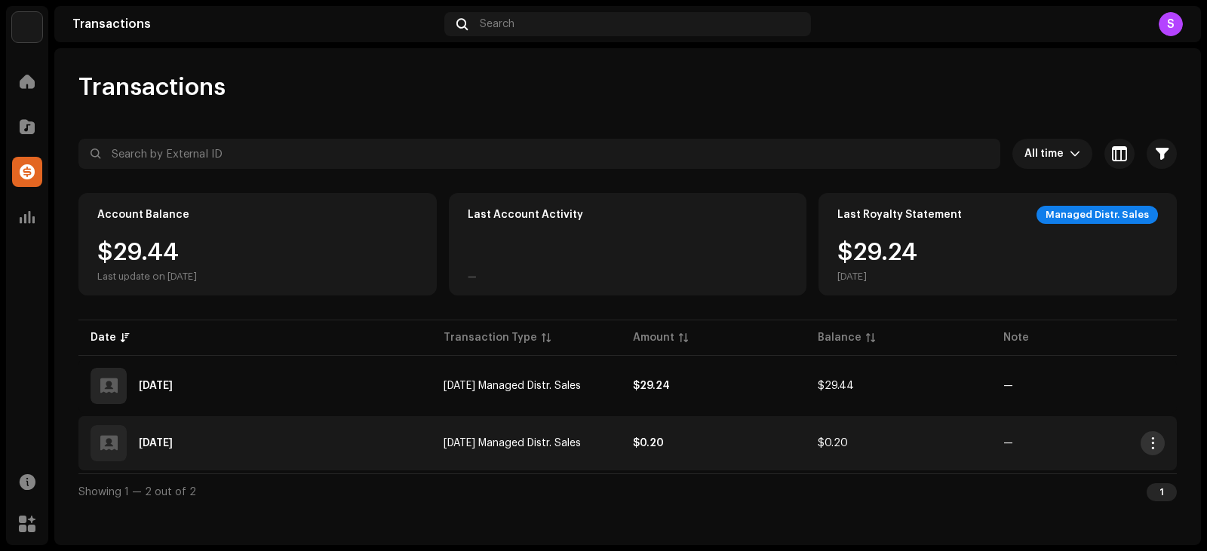
click at [1155, 444] on span "button" at bounding box center [1152, 444] width 11 height 12
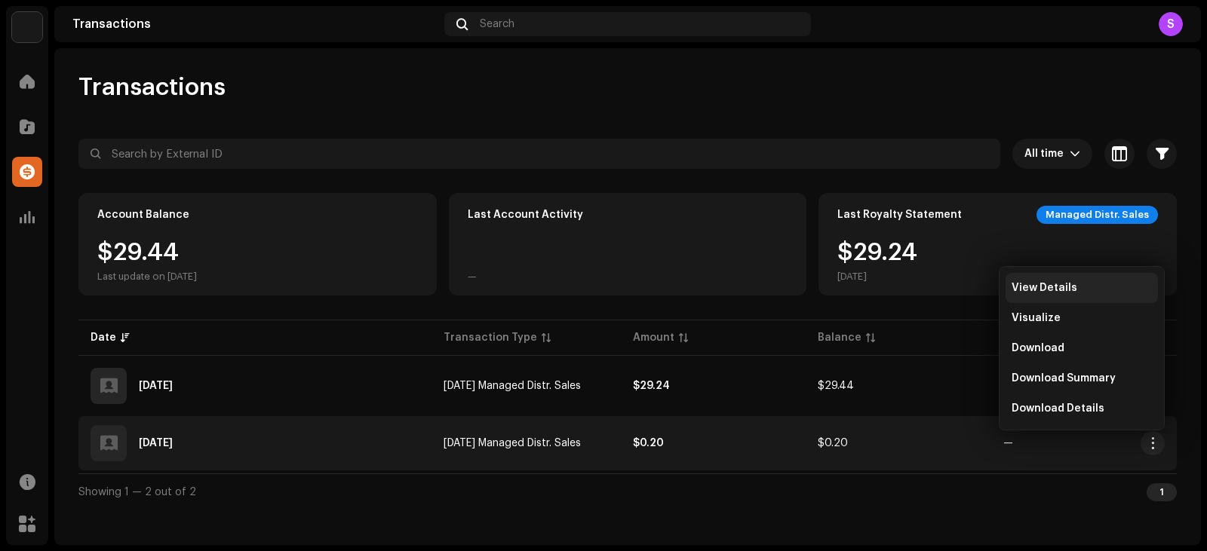
click at [1084, 286] on div "View Details" at bounding box center [1082, 288] width 140 height 12
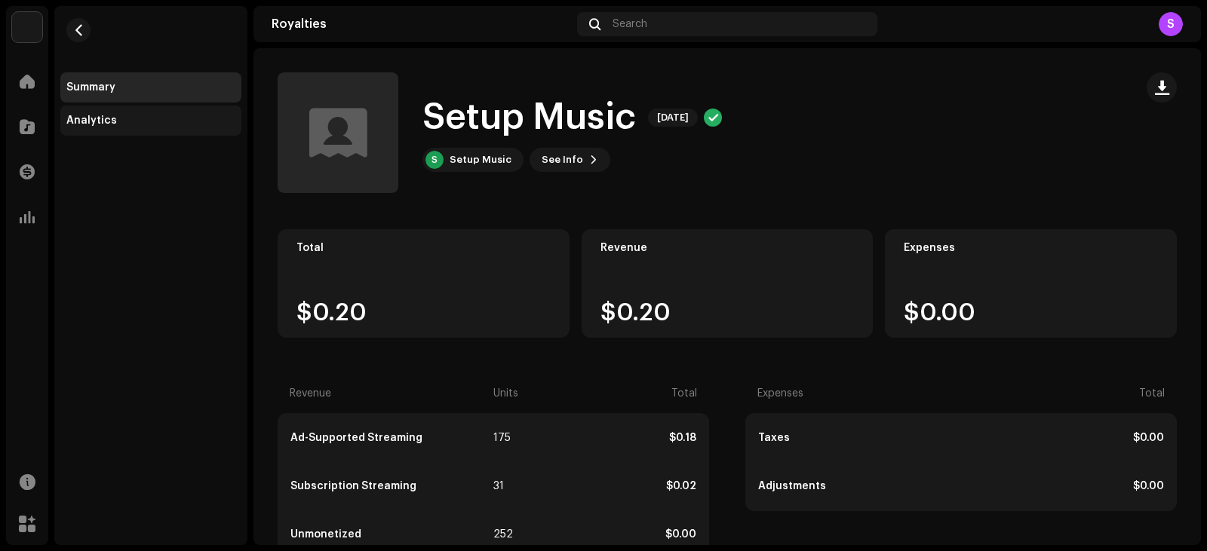
click at [88, 119] on div "Analytics" at bounding box center [91, 121] width 51 height 12
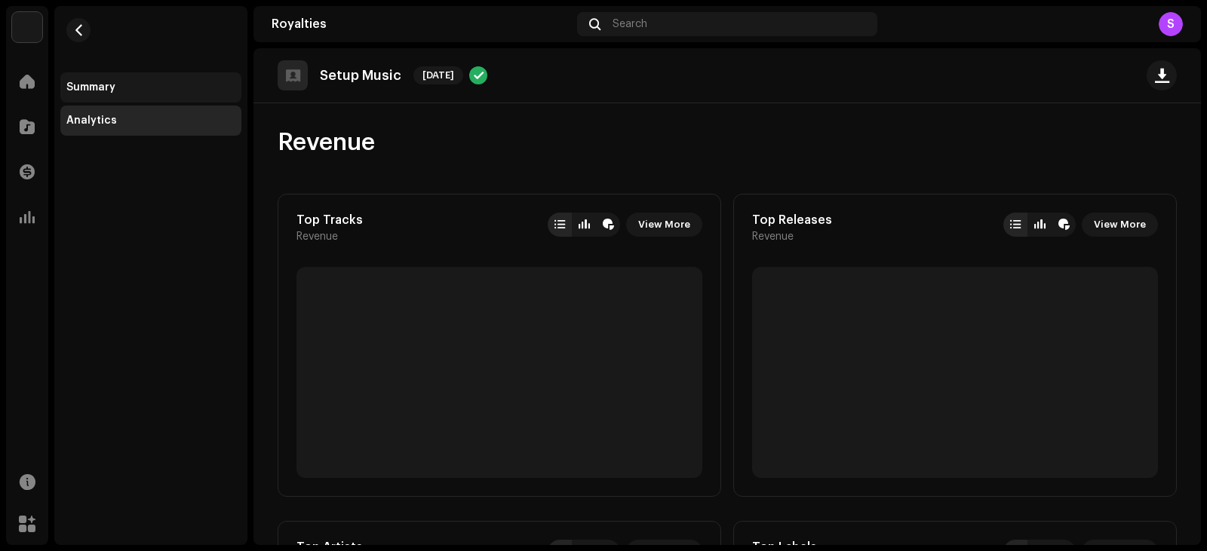
click at [121, 81] on div "Summary" at bounding box center [150, 87] width 169 height 12
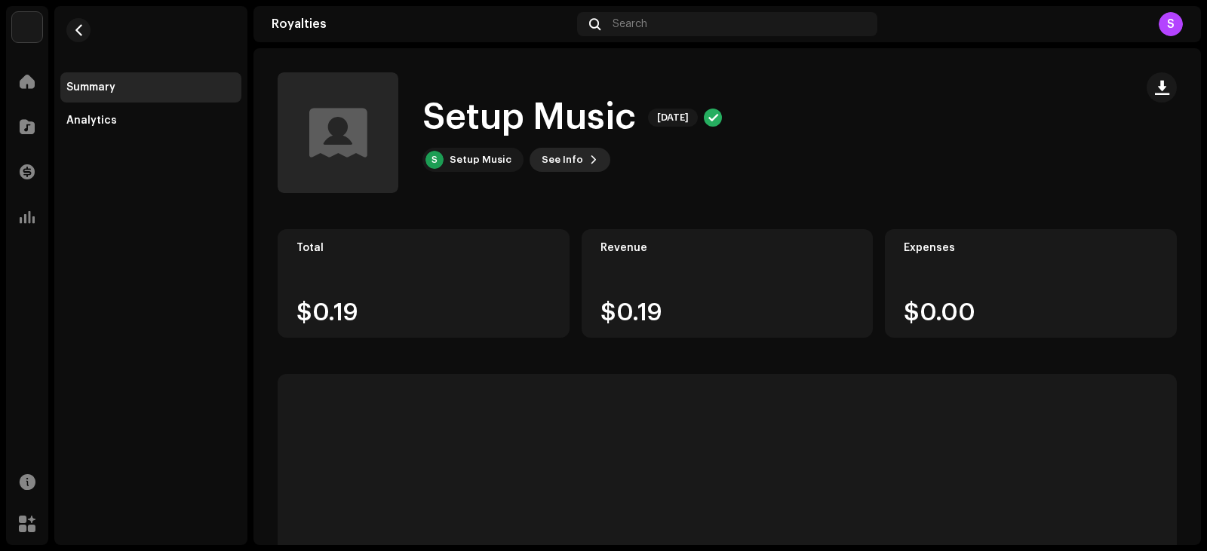
click at [577, 161] on button "See Info" at bounding box center [570, 160] width 81 height 24
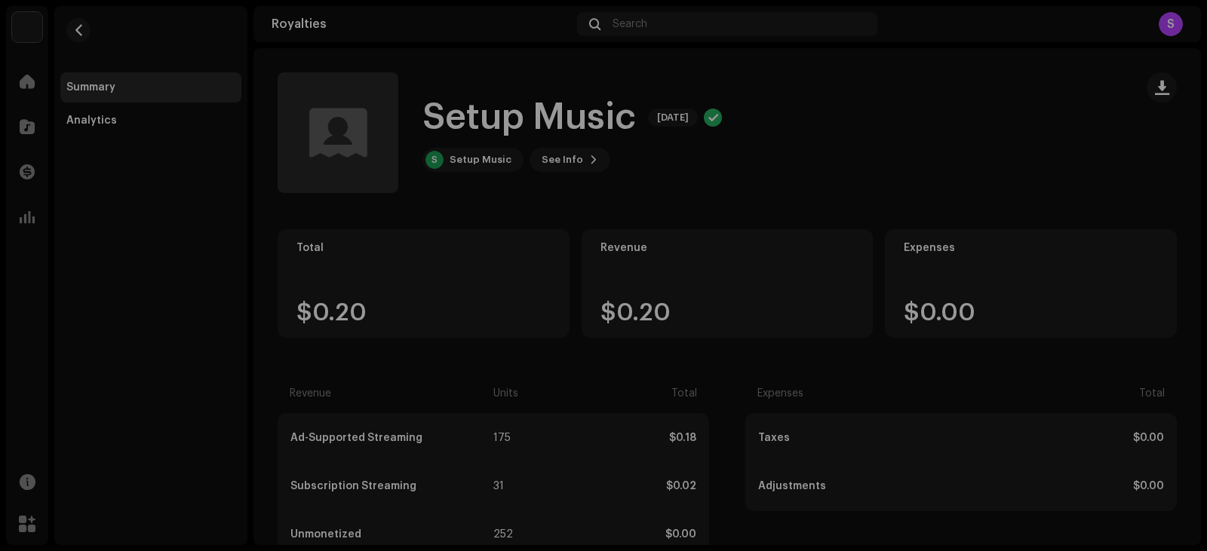
click at [979, 361] on div "Setup Music 5199896 Payee ID 650469 Statement Month [DATE] Payor Puntilla Distr…" at bounding box center [603, 275] width 1207 height 551
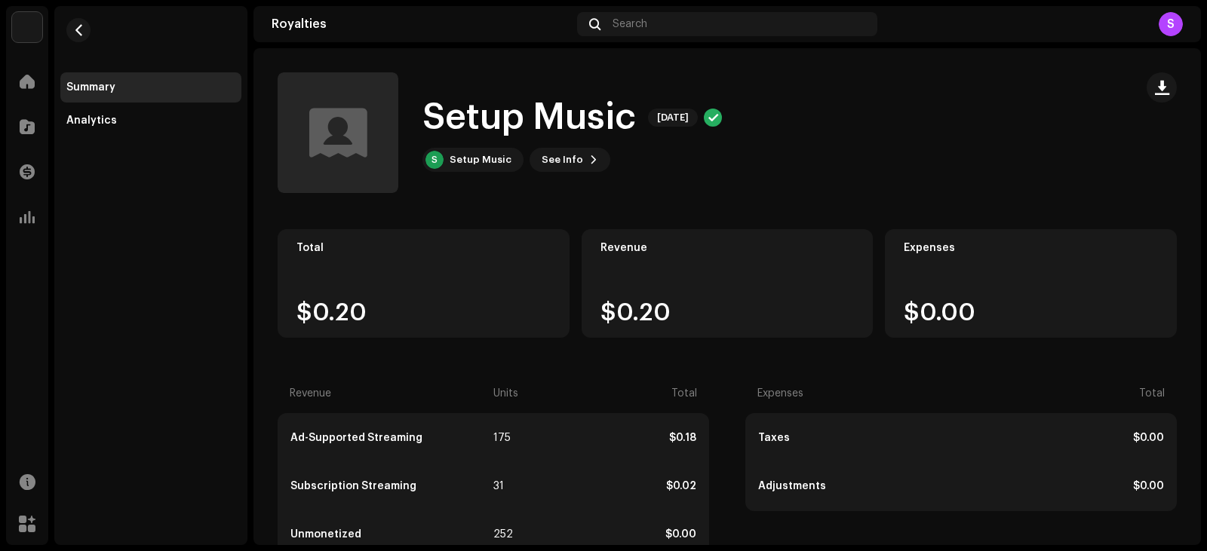
click at [96, 31] on re-m-nav-back at bounding box center [78, 39] width 36 height 66
click at [76, 29] on span "button" at bounding box center [78, 30] width 11 height 12
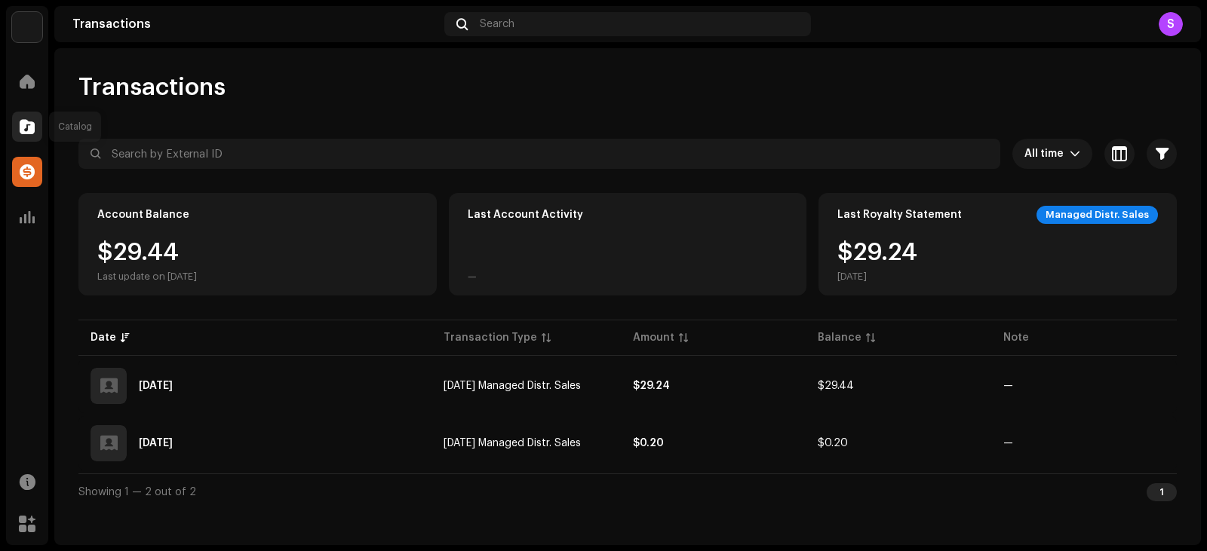
click at [23, 121] on span at bounding box center [27, 127] width 15 height 12
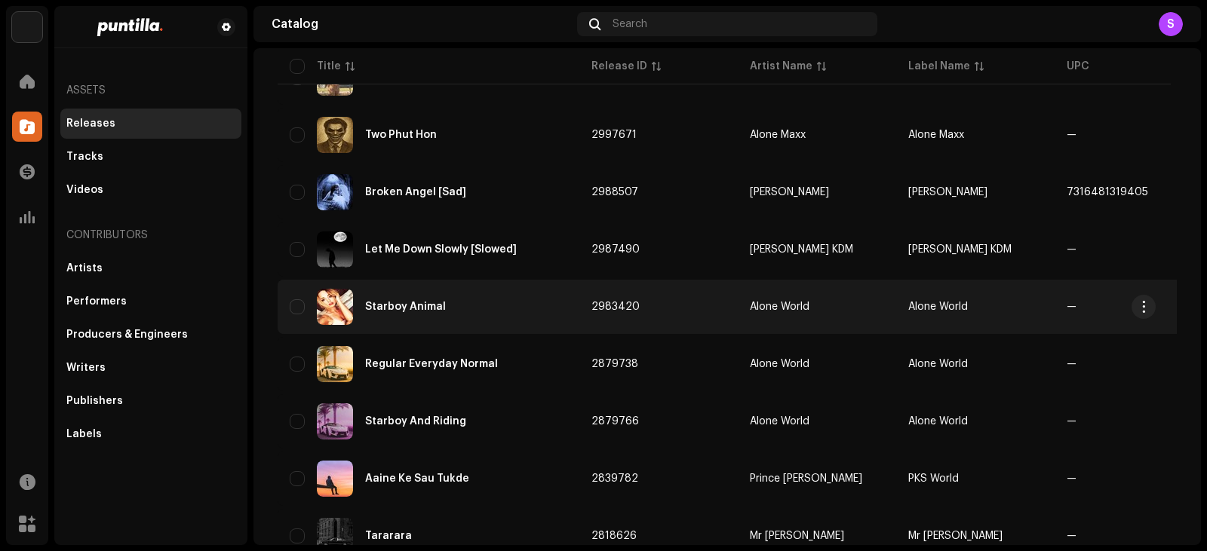
click at [481, 309] on div "Starboy Animal" at bounding box center [429, 307] width 278 height 36
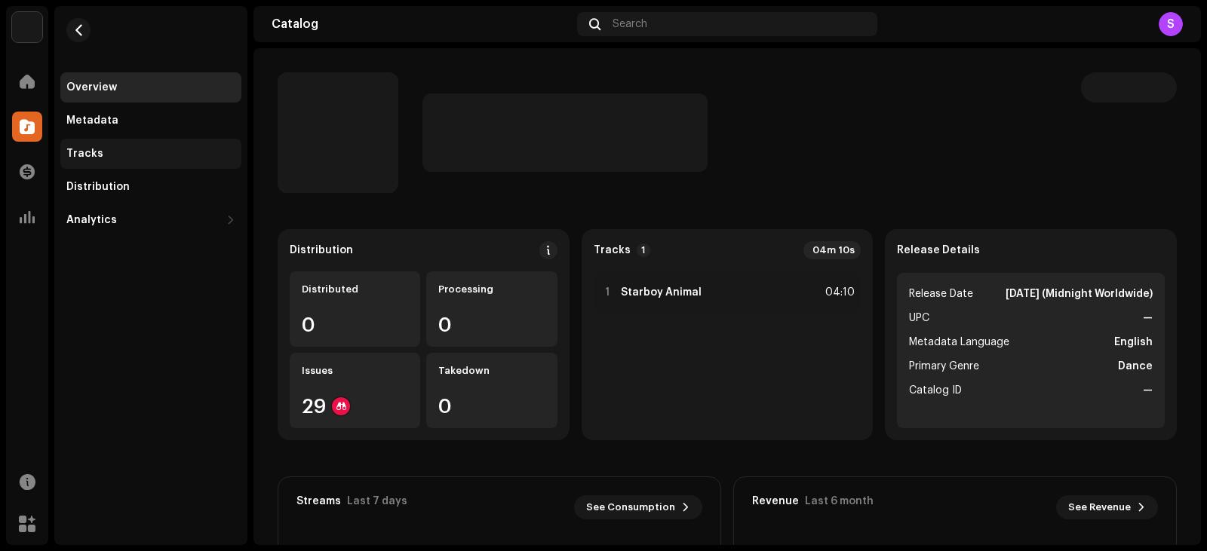
click at [174, 148] on div "Tracks" at bounding box center [150, 154] width 169 height 12
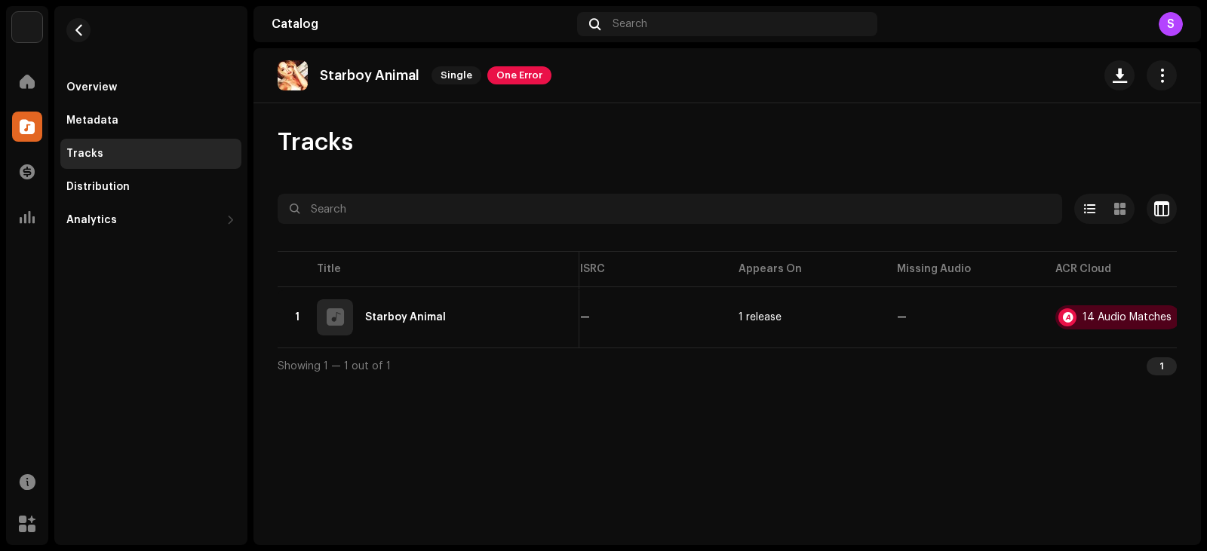
scroll to position [0, 353]
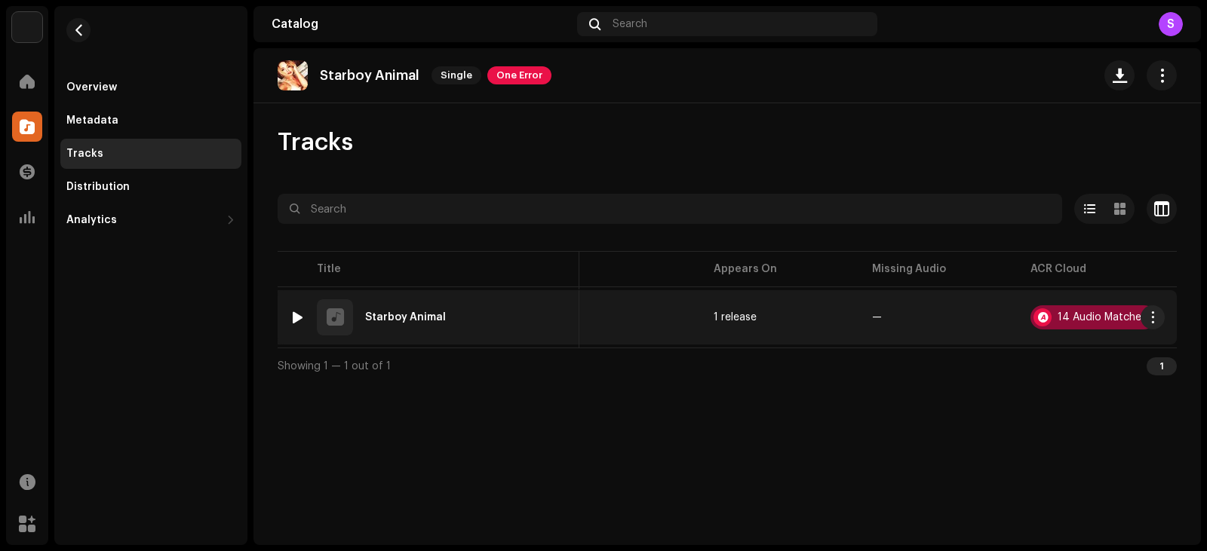
click at [1080, 322] on div "14 Audio Matches" at bounding box center [1093, 318] width 125 height 24
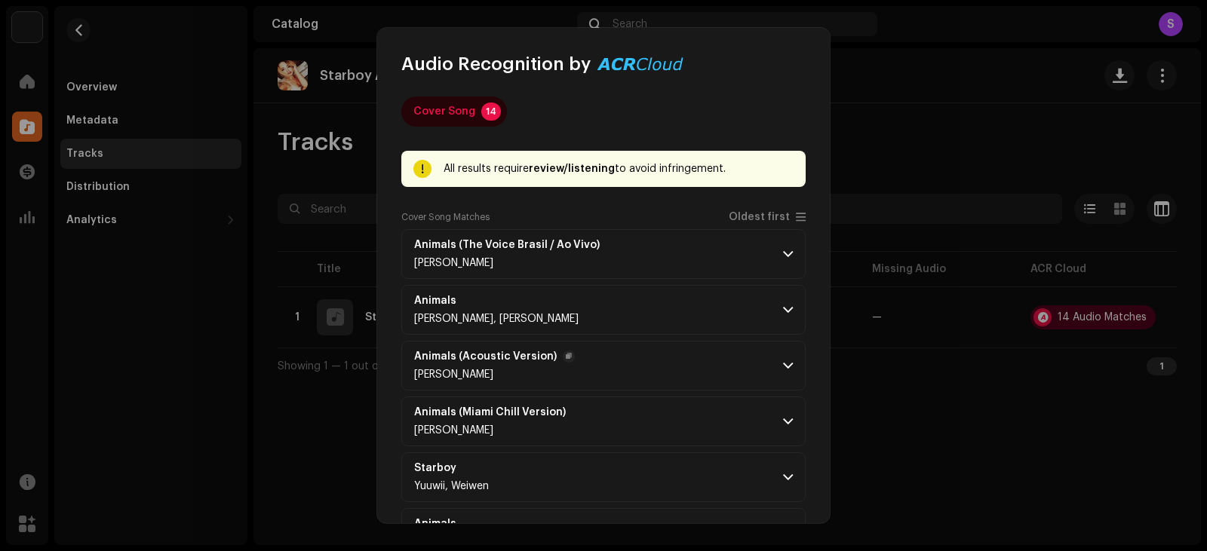
scroll to position [0, 0]
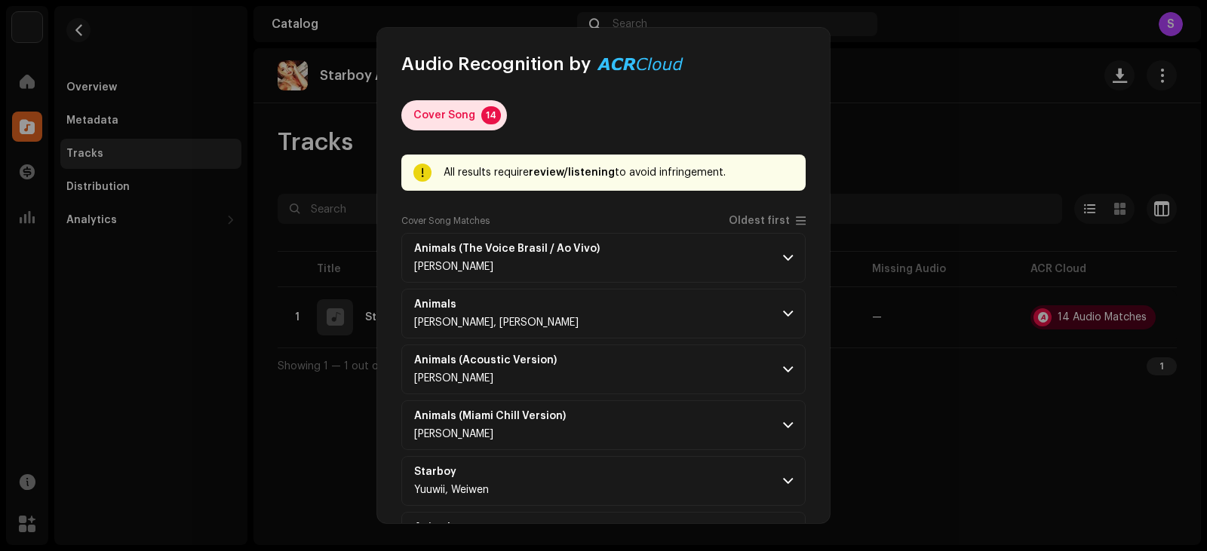
click at [436, 112] on div "Cover Song" at bounding box center [444, 115] width 62 height 30
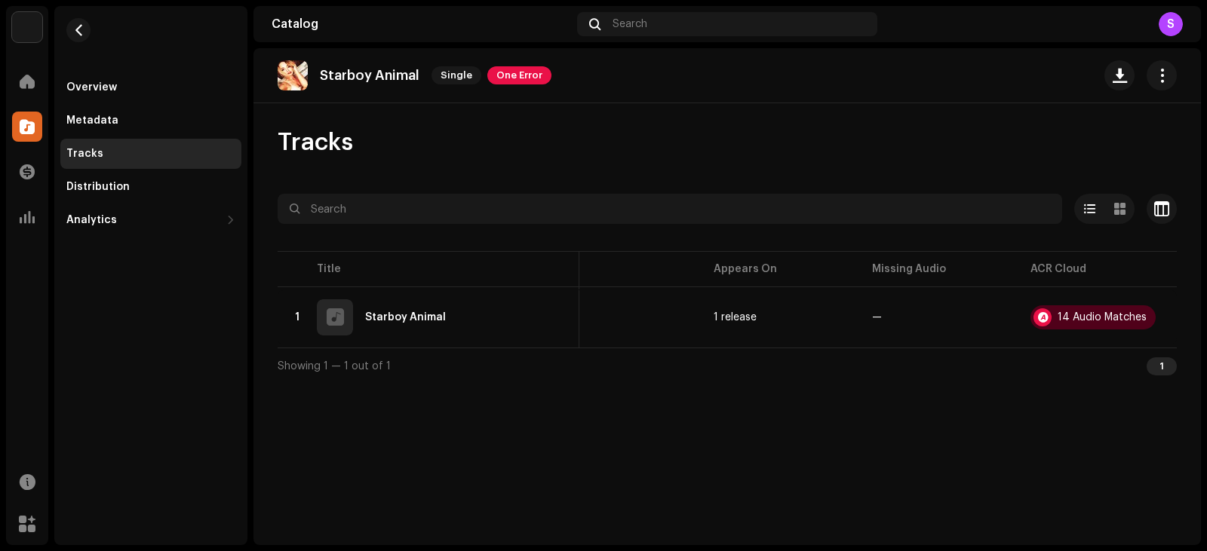
drag, startPoint x: 951, startPoint y: 371, endPoint x: 939, endPoint y: 361, distance: 15.5
click at [949, 370] on div "Audio Recognition by Cover Song 14 All results require review/listening to avoi…" at bounding box center [603, 275] width 1207 height 551
click at [83, 28] on span "button" at bounding box center [78, 30] width 11 height 12
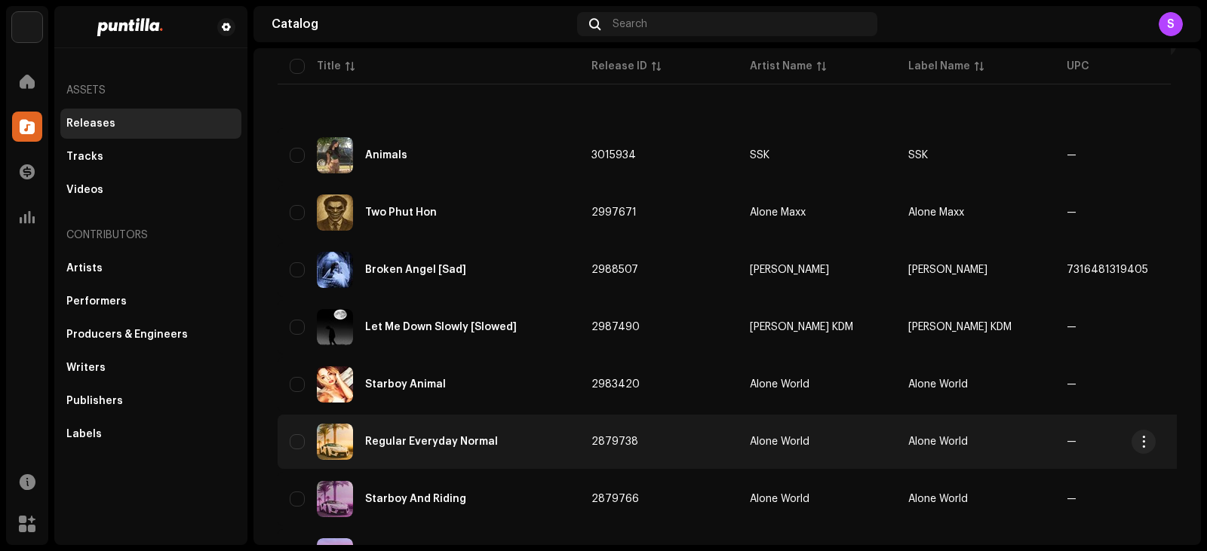
scroll to position [440, 0]
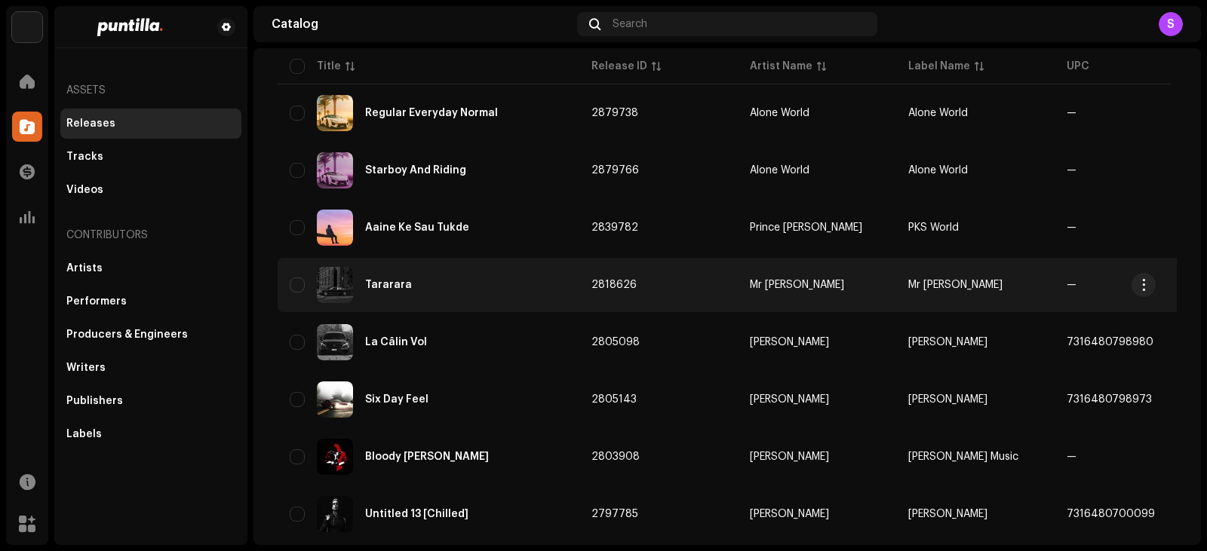
click at [480, 284] on div "Tararara" at bounding box center [429, 285] width 278 height 36
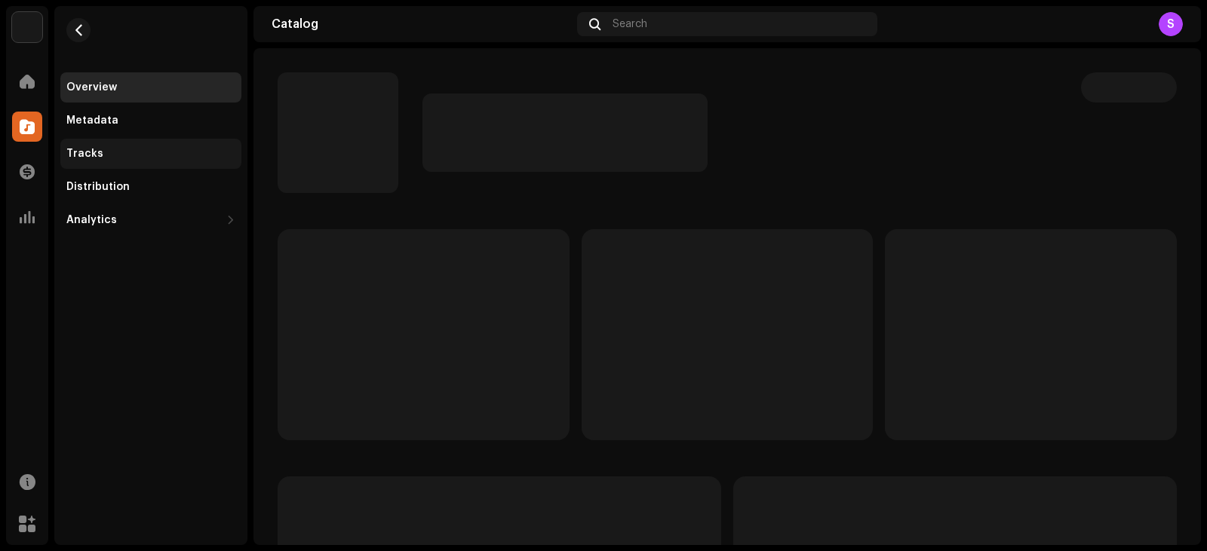
click at [132, 149] on div "Tracks" at bounding box center [150, 154] width 169 height 12
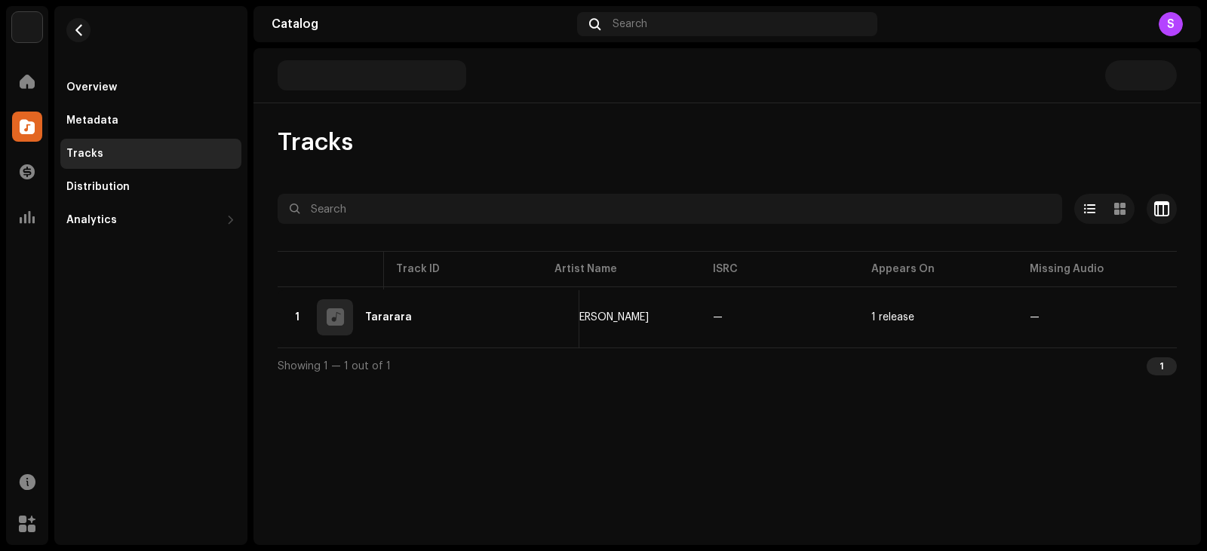
scroll to position [0, 353]
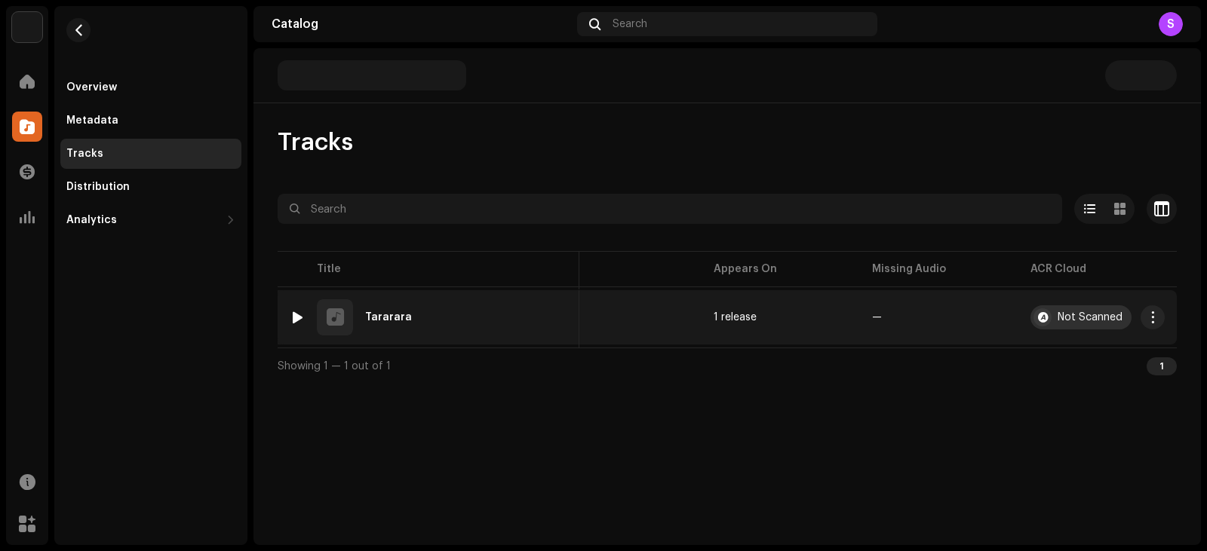
click at [1080, 321] on div "Not Scanned" at bounding box center [1090, 317] width 65 height 11
click at [1086, 312] on div "Not Scanned" at bounding box center [1090, 317] width 65 height 11
click at [1072, 315] on div "Not Scanned" at bounding box center [1090, 317] width 65 height 11
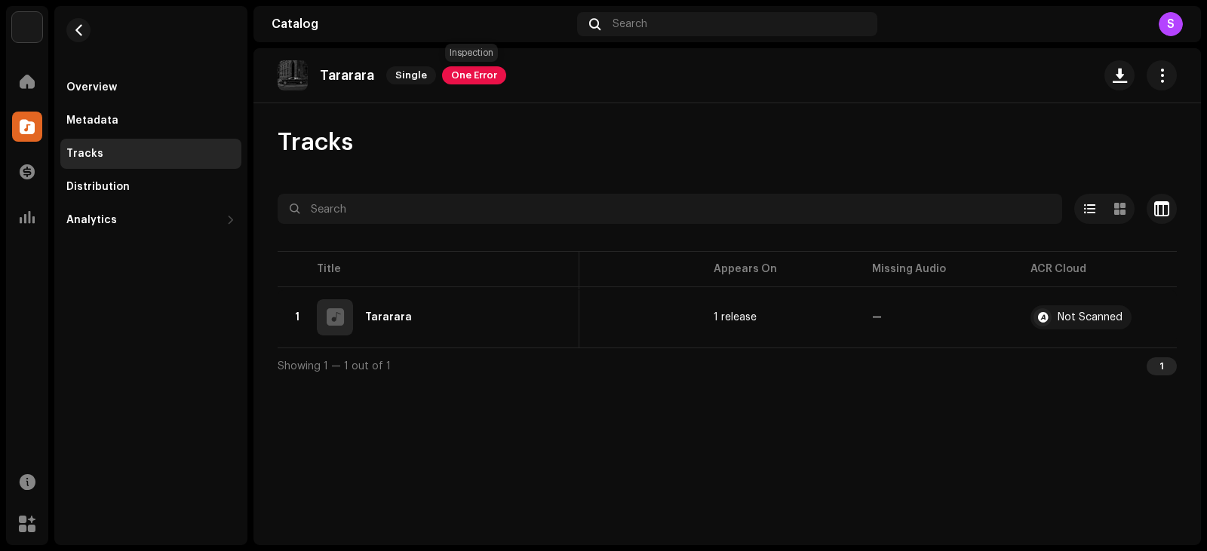
click at [459, 73] on span "One Error" at bounding box center [474, 75] width 64 height 18
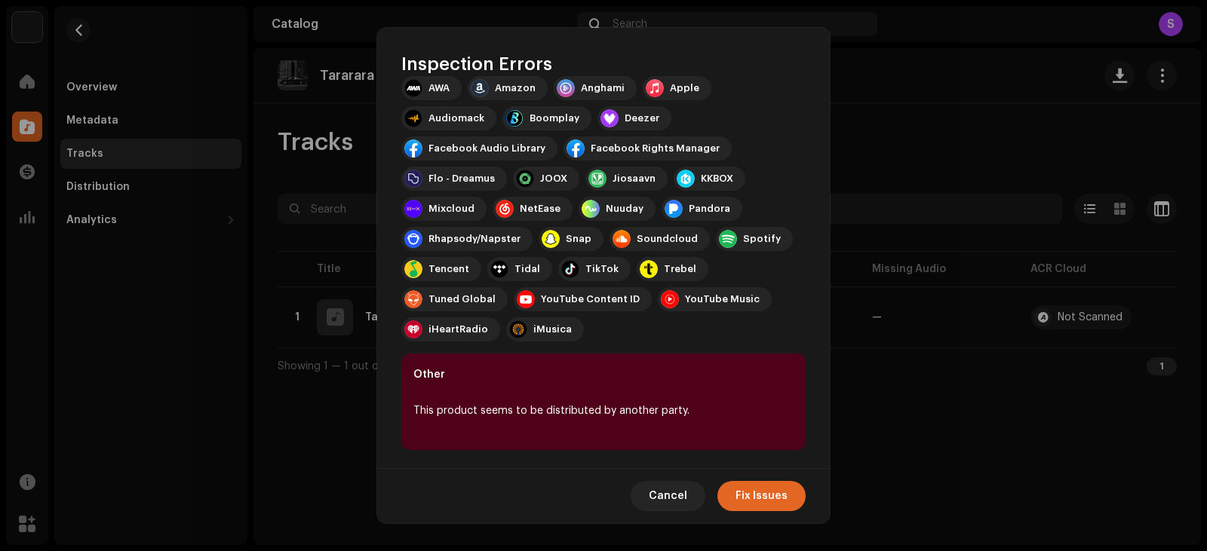
scroll to position [174, 0]
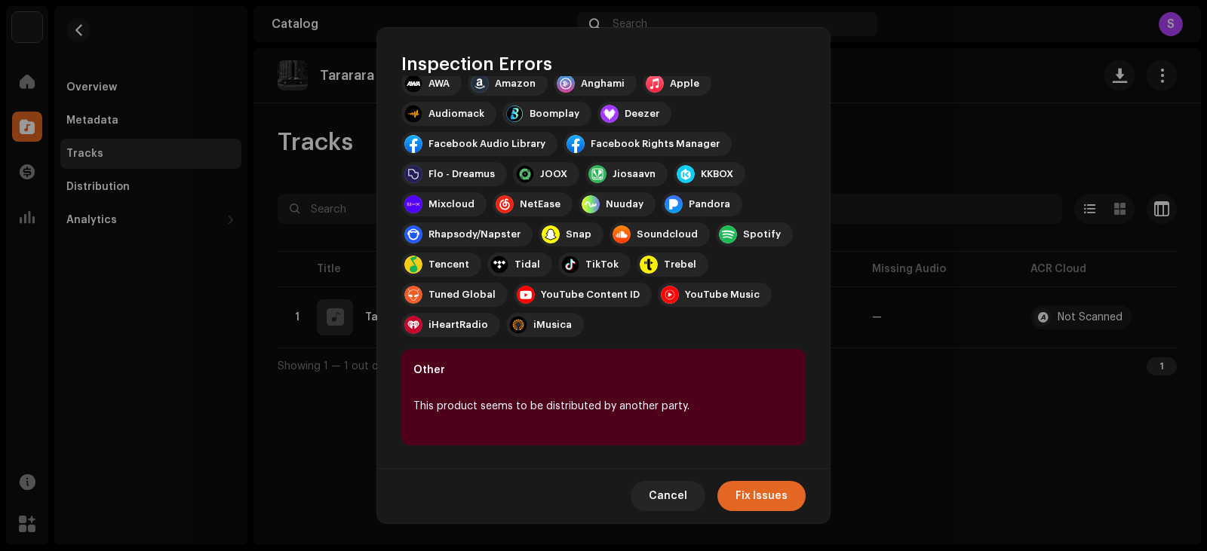
click at [638, 409] on div "This product seems to be distributed by another party." at bounding box center [603, 407] width 380 height 18
drag, startPoint x: 677, startPoint y: 495, endPoint x: 575, endPoint y: 328, distance: 195.4
click at [677, 494] on span "Cancel" at bounding box center [668, 496] width 38 height 30
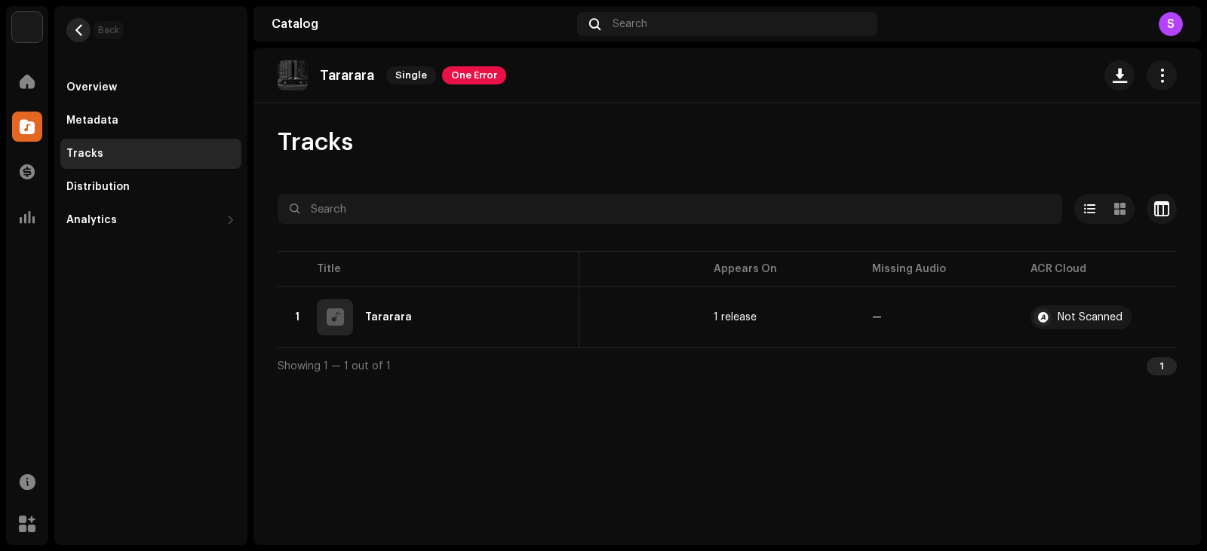
click at [81, 29] on span "button" at bounding box center [78, 30] width 11 height 12
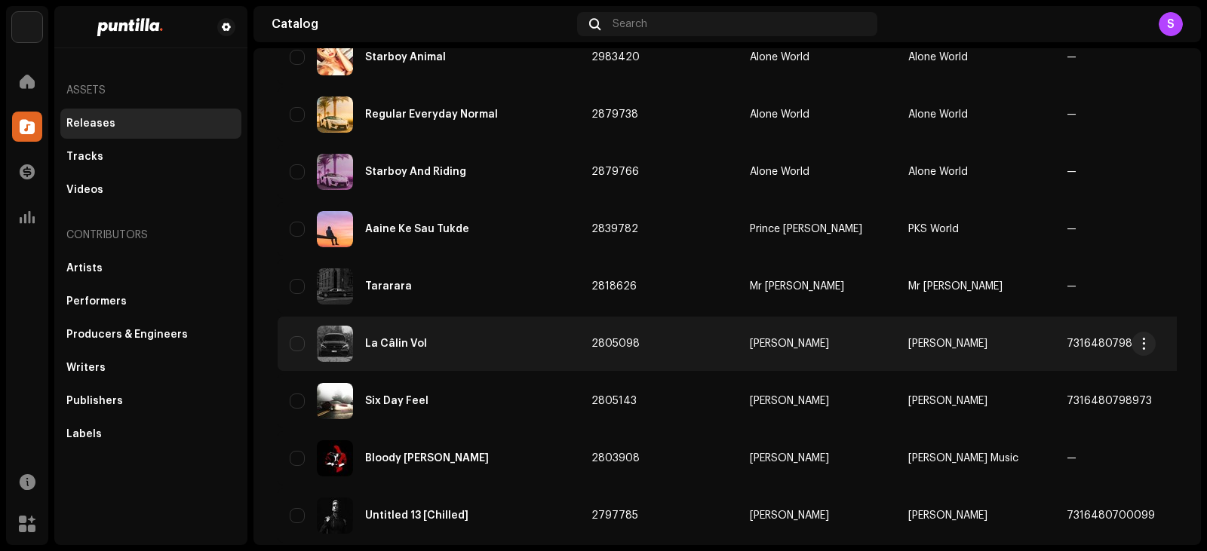
scroll to position [440, 0]
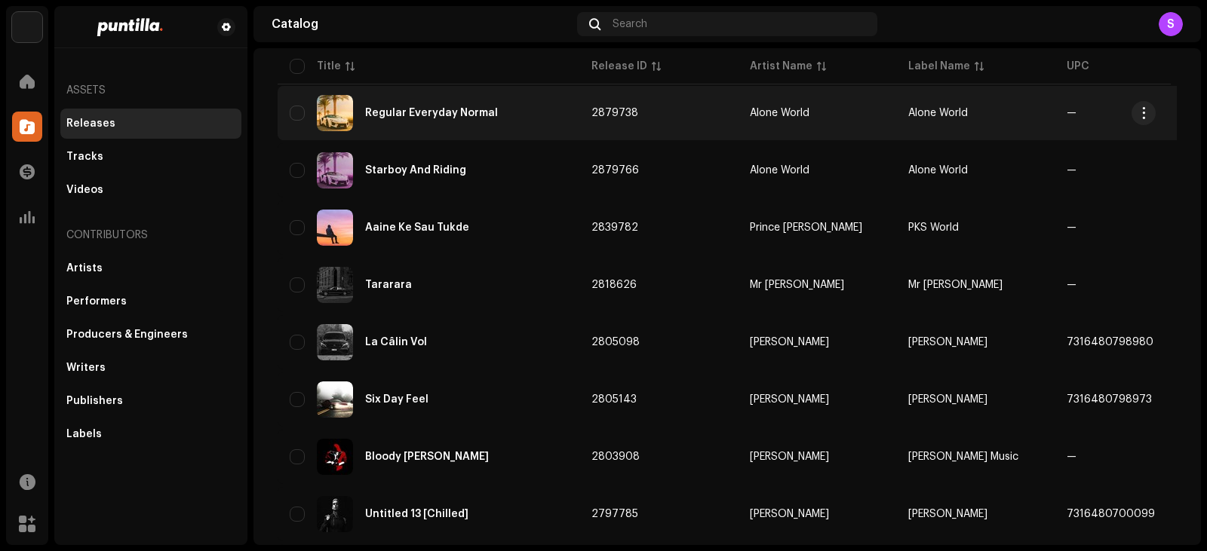
click at [495, 104] on div "Regular Everyday Normal" at bounding box center [429, 113] width 278 height 36
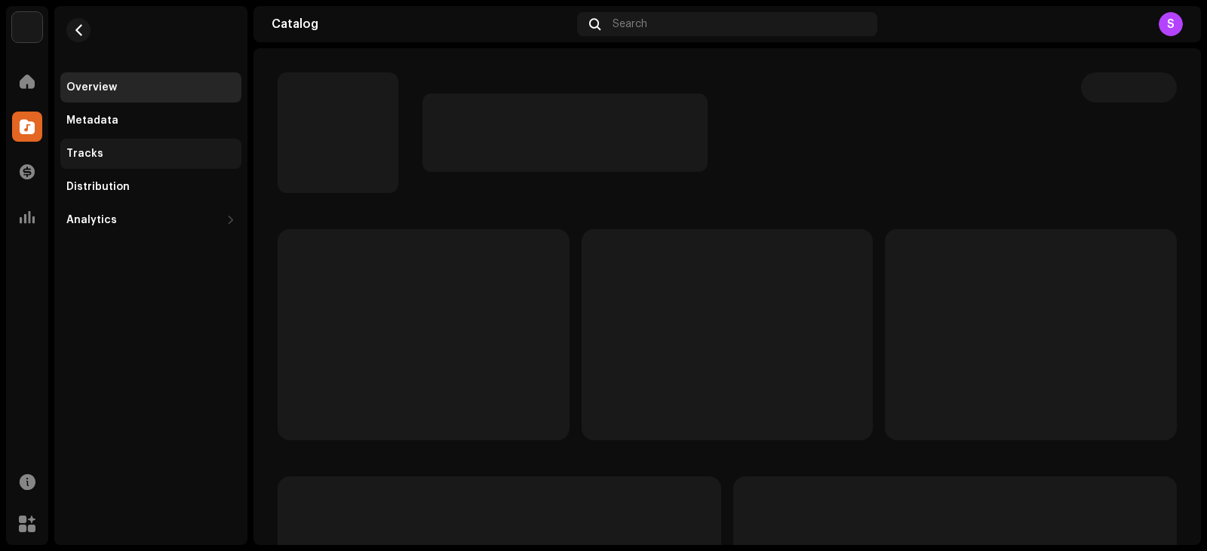
click at [142, 148] on div "Tracks" at bounding box center [150, 154] width 169 height 12
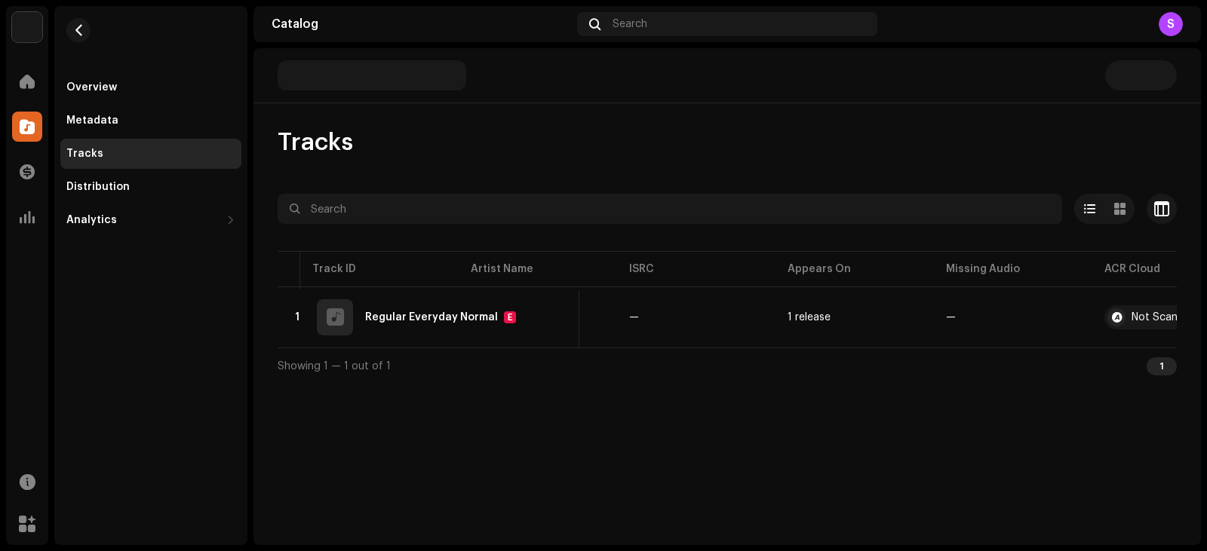
scroll to position [0, 353]
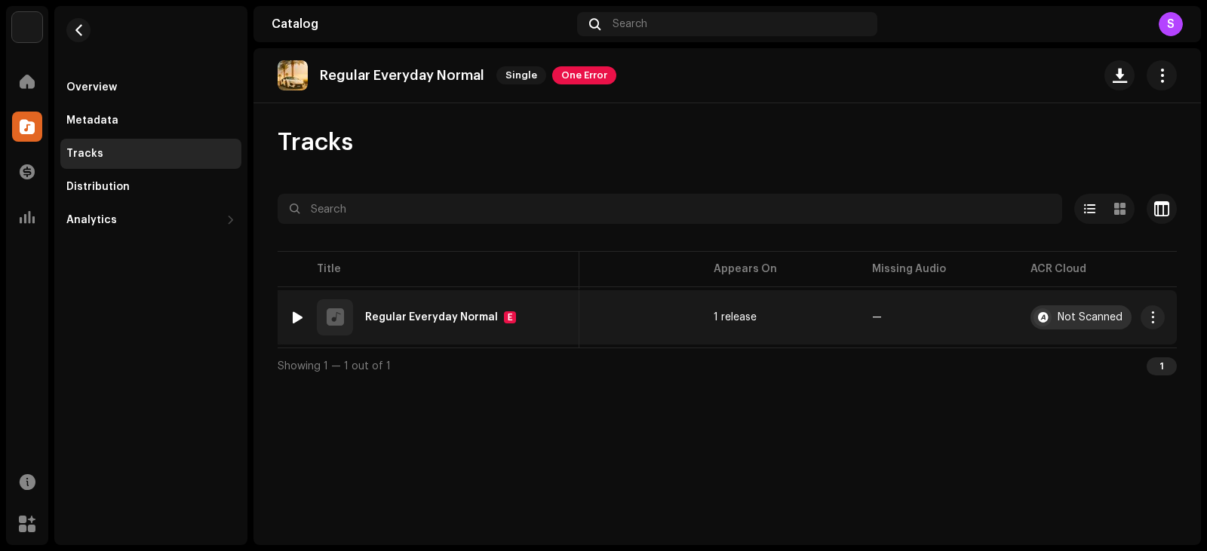
click at [1079, 315] on div "Not Scanned" at bounding box center [1090, 317] width 65 height 11
click at [1170, 313] on td "Not Scanned" at bounding box center [1097, 317] width 158 height 54
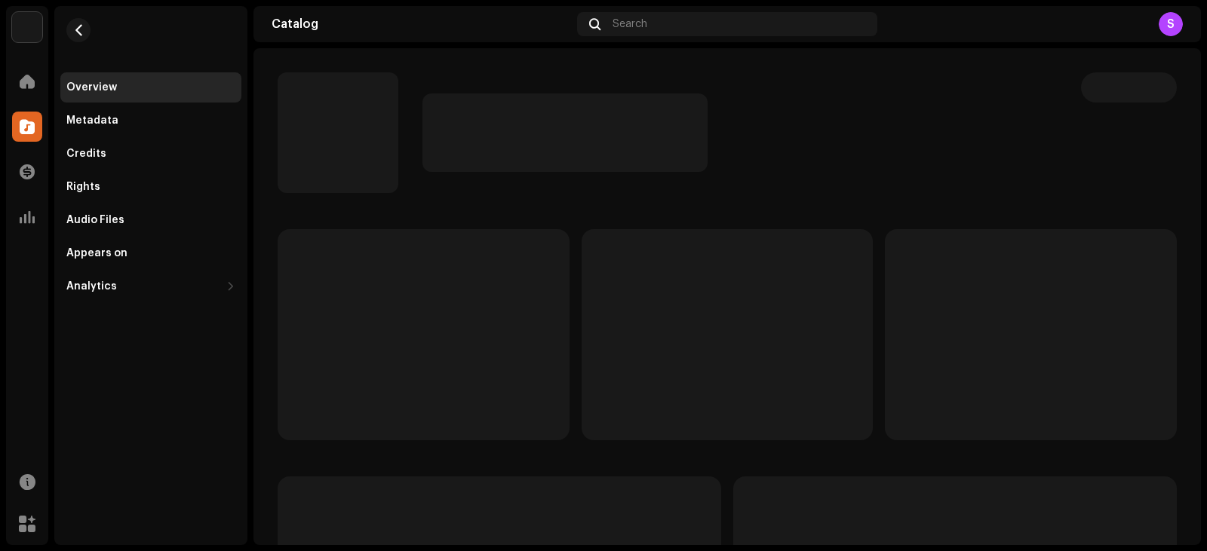
click at [1157, 318] on p-skeleton at bounding box center [1031, 334] width 292 height 211
click at [136, 149] on div "Credits" at bounding box center [150, 154] width 169 height 12
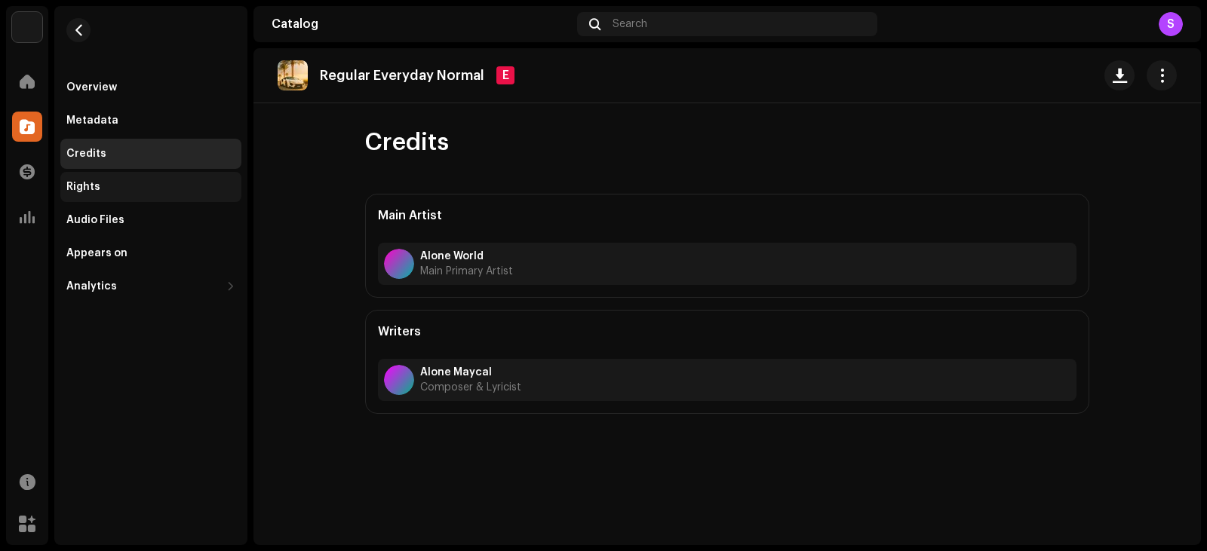
click at [134, 201] on div "Rights" at bounding box center [150, 187] width 181 height 30
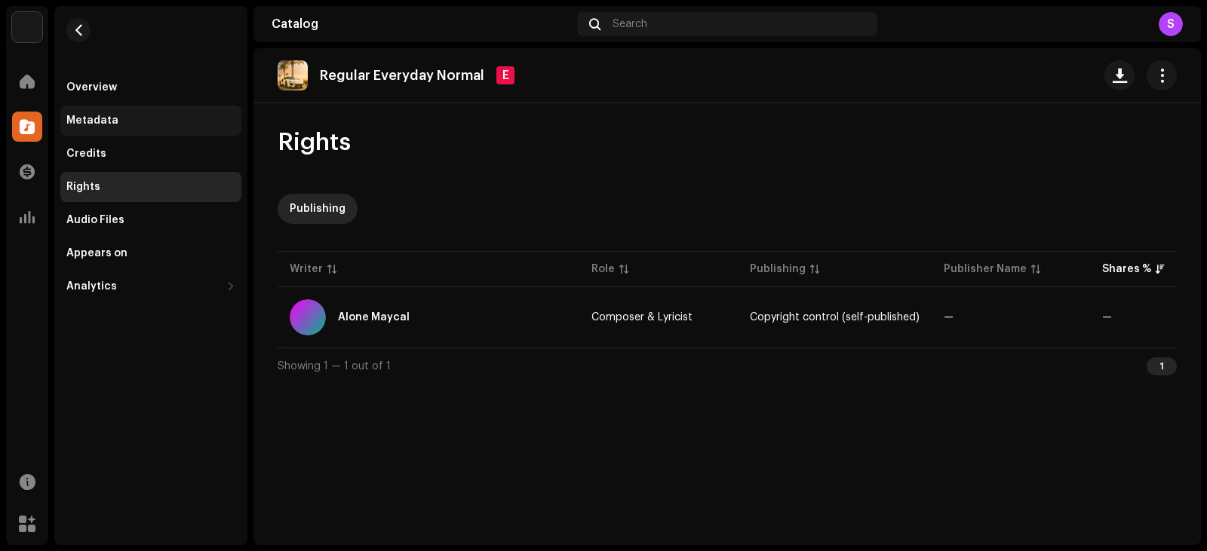
click at [125, 131] on div "Metadata" at bounding box center [150, 121] width 181 height 30
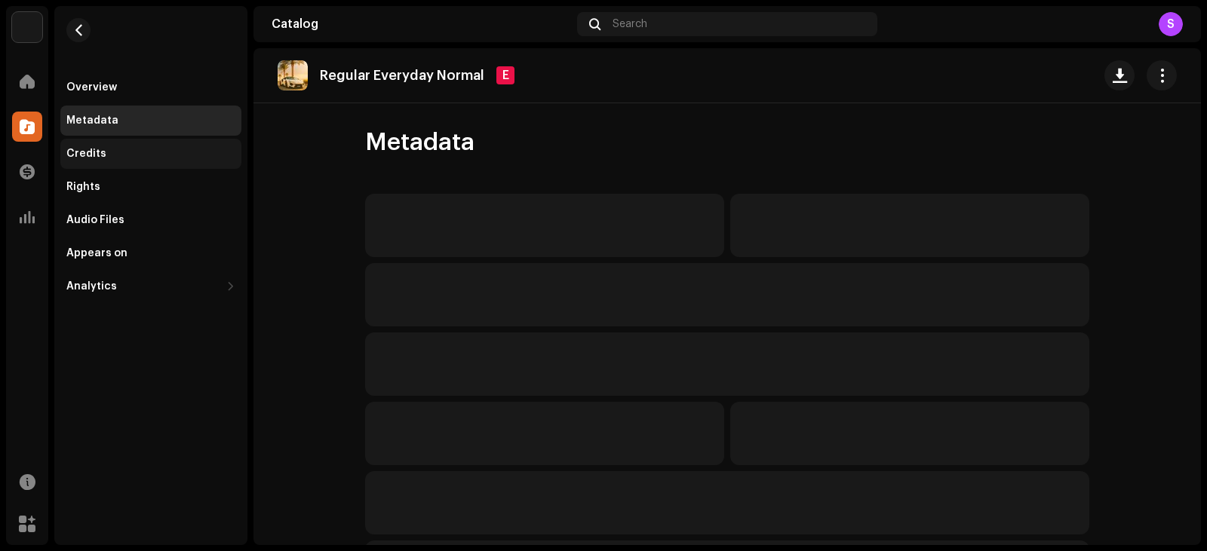
click at [118, 152] on div "Credits" at bounding box center [150, 154] width 169 height 12
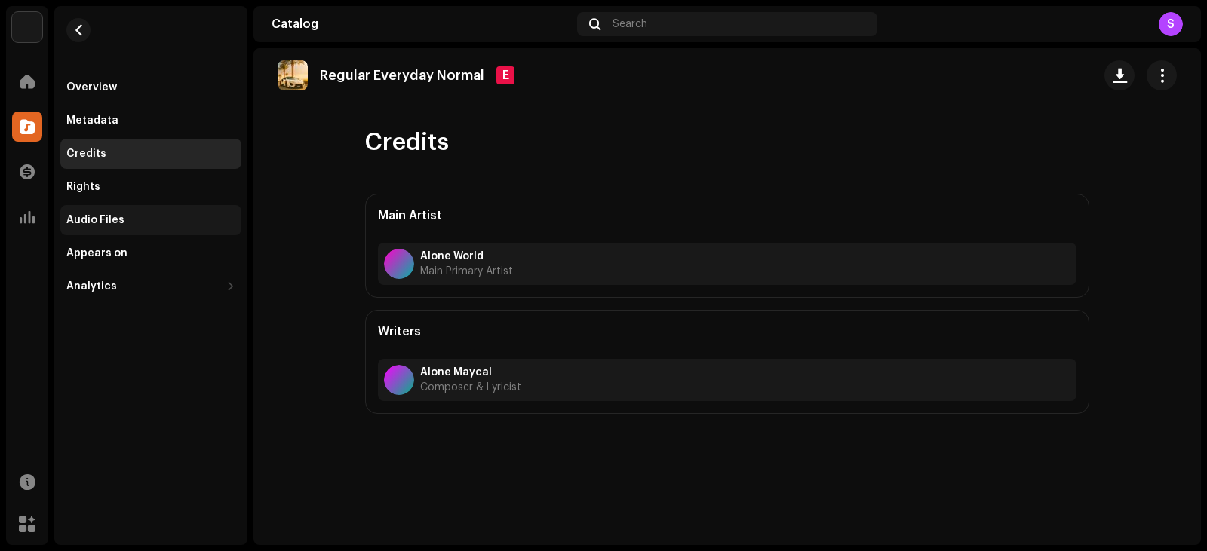
click at [84, 220] on div "Audio Files" at bounding box center [95, 220] width 58 height 12
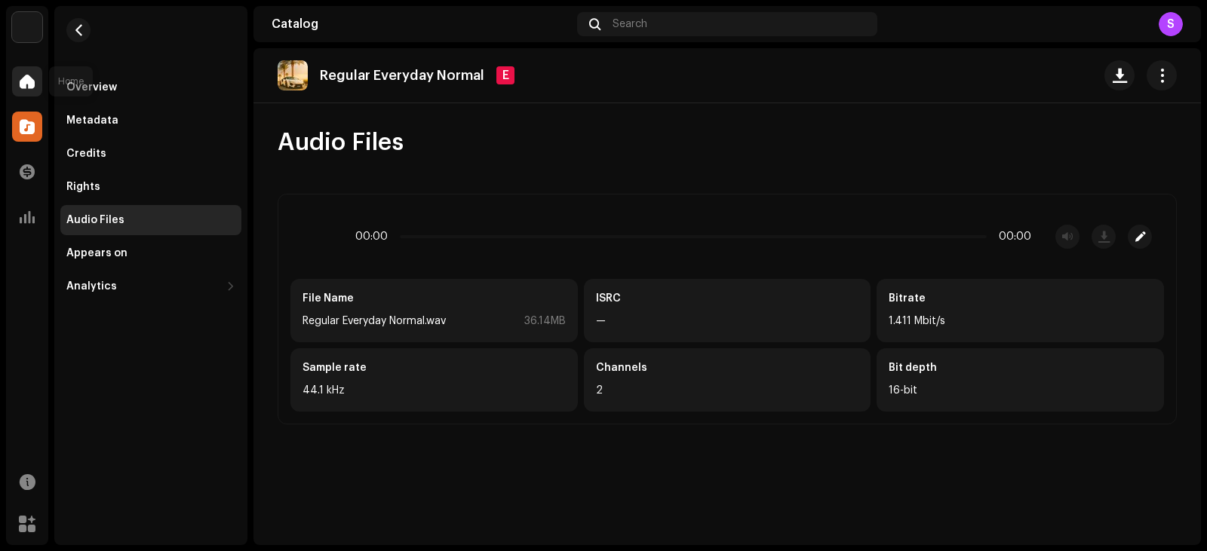
click at [41, 81] on div at bounding box center [27, 81] width 30 height 30
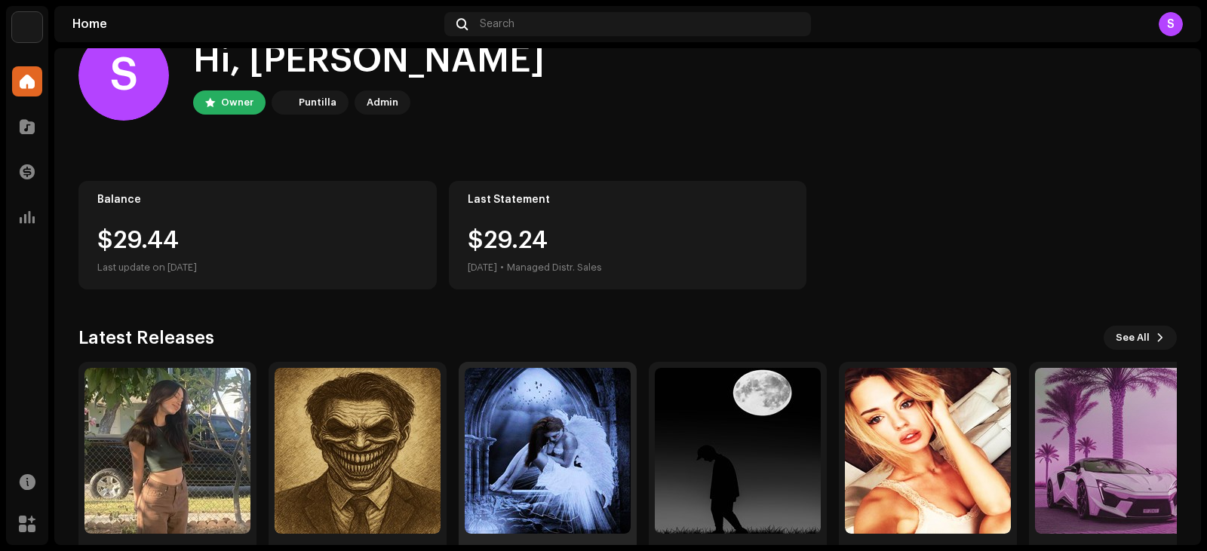
scroll to position [100, 0]
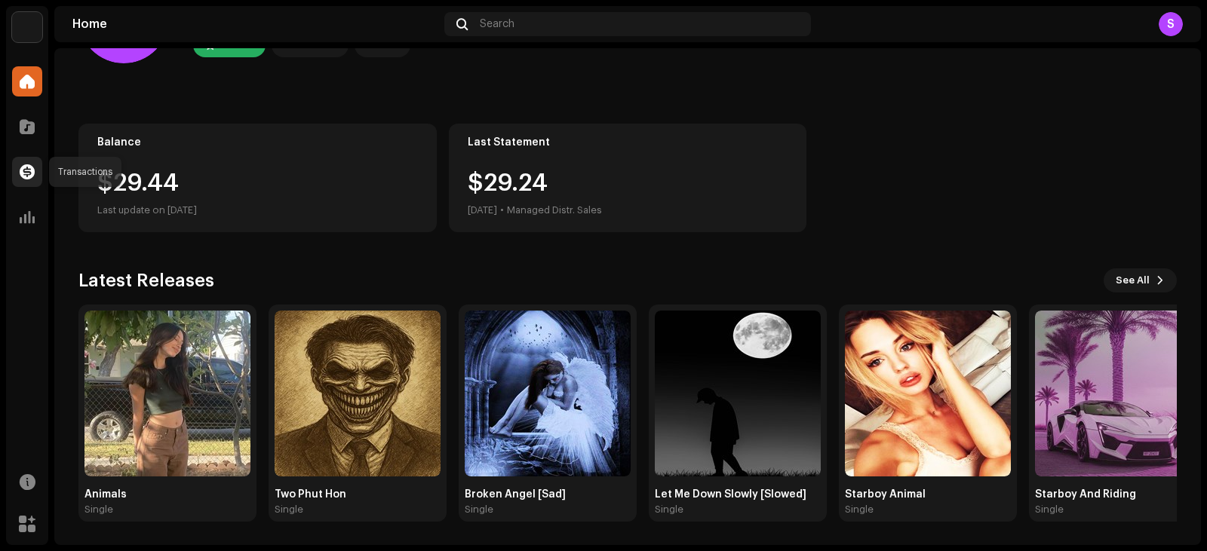
click at [23, 183] on div at bounding box center [27, 172] width 30 height 30
